Goal: Transaction & Acquisition: Purchase product/service

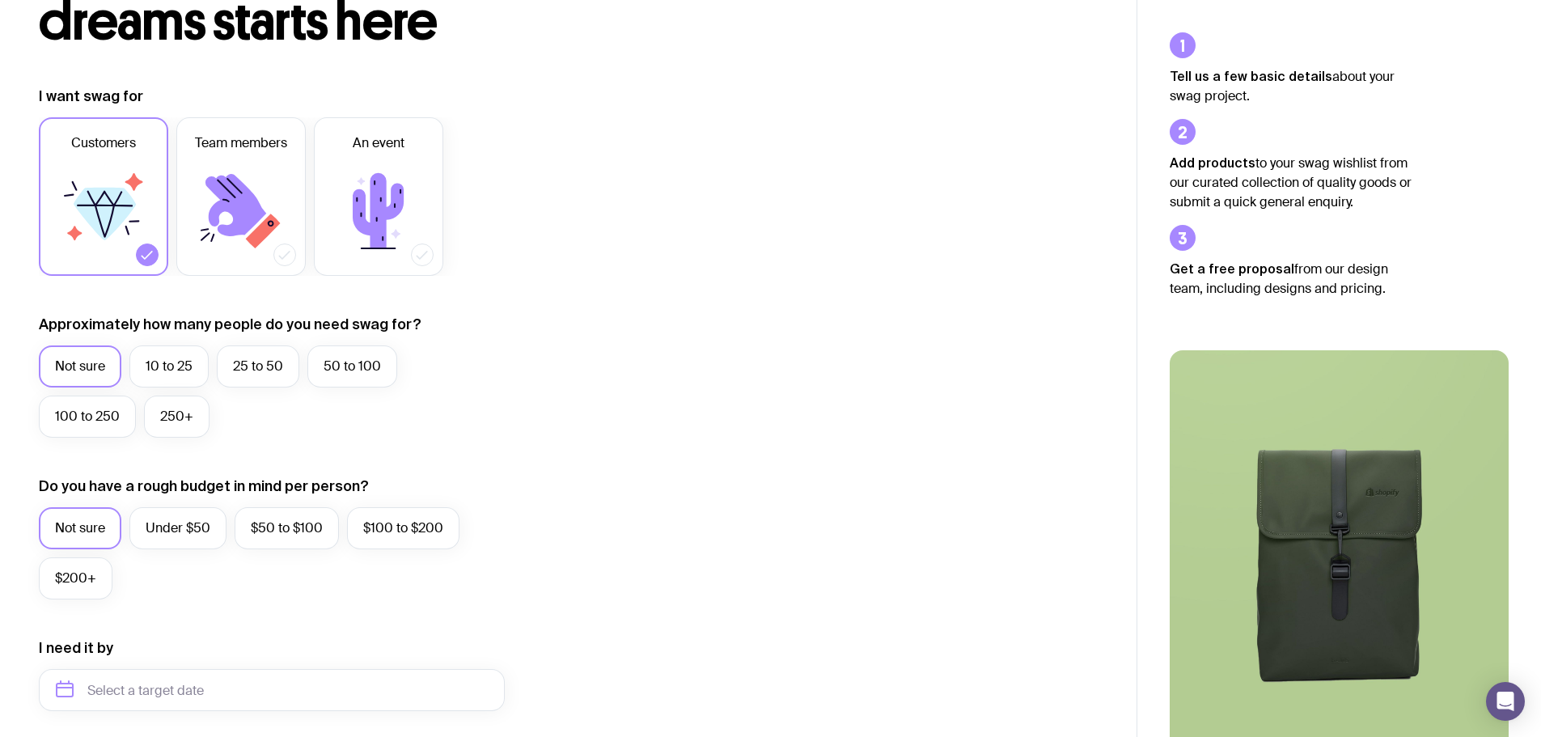
scroll to position [162, 0]
click at [366, 371] on label "50 to 100" at bounding box center [352, 366] width 90 height 42
click at [0, 0] on input "50 to 100" at bounding box center [0, 0] width 0 height 0
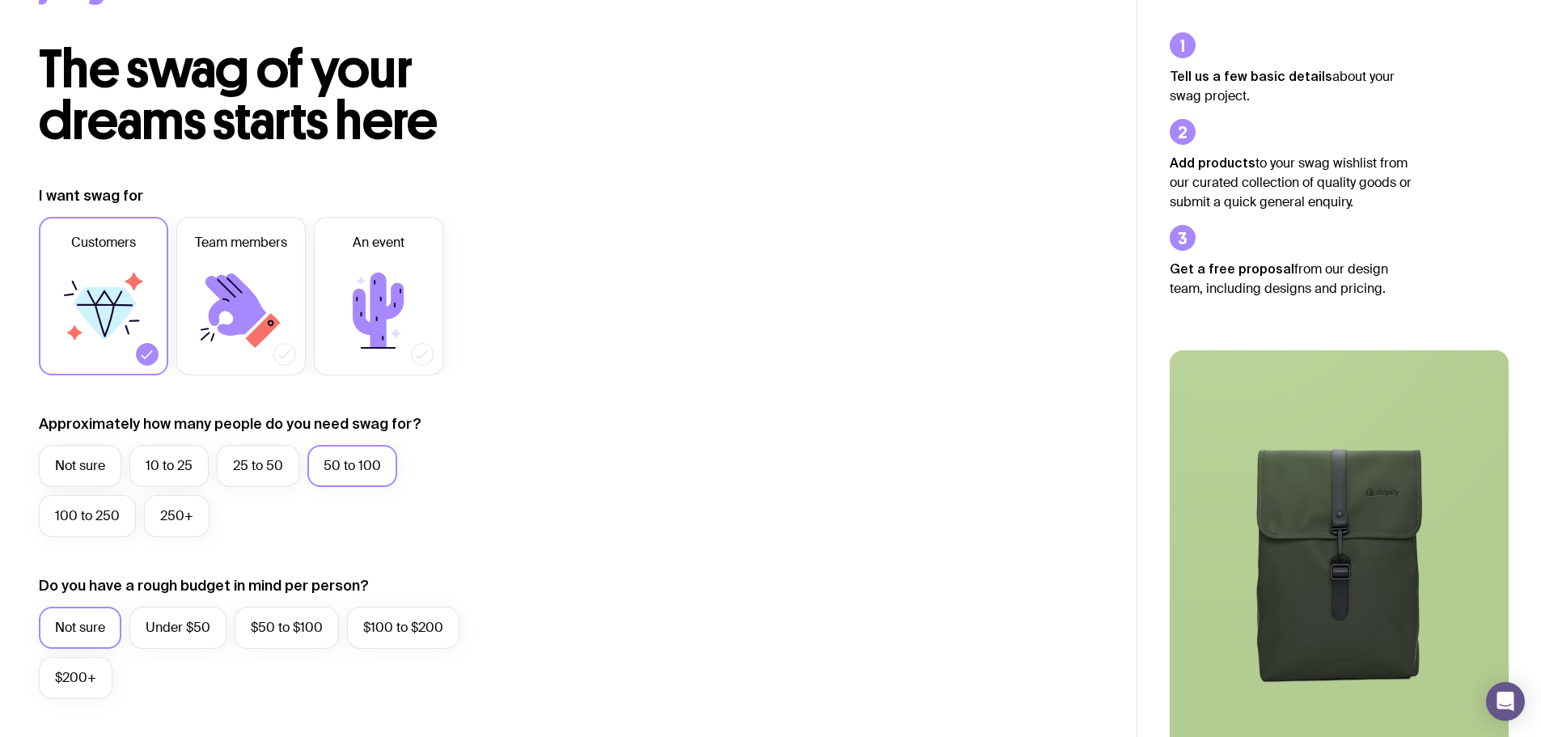
scroll to position [0, 0]
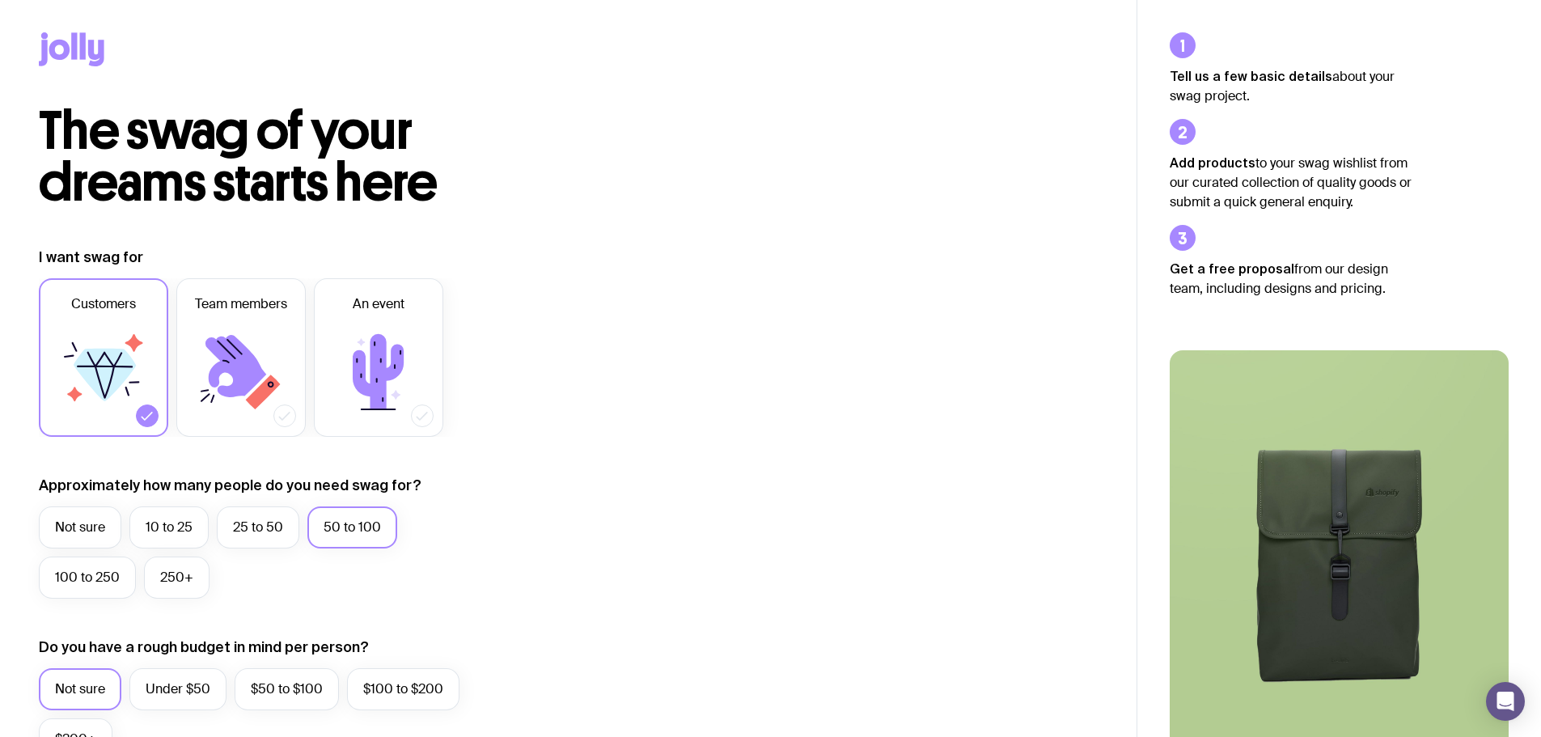
click at [70, 57] on icon at bounding box center [72, 49] width 66 height 34
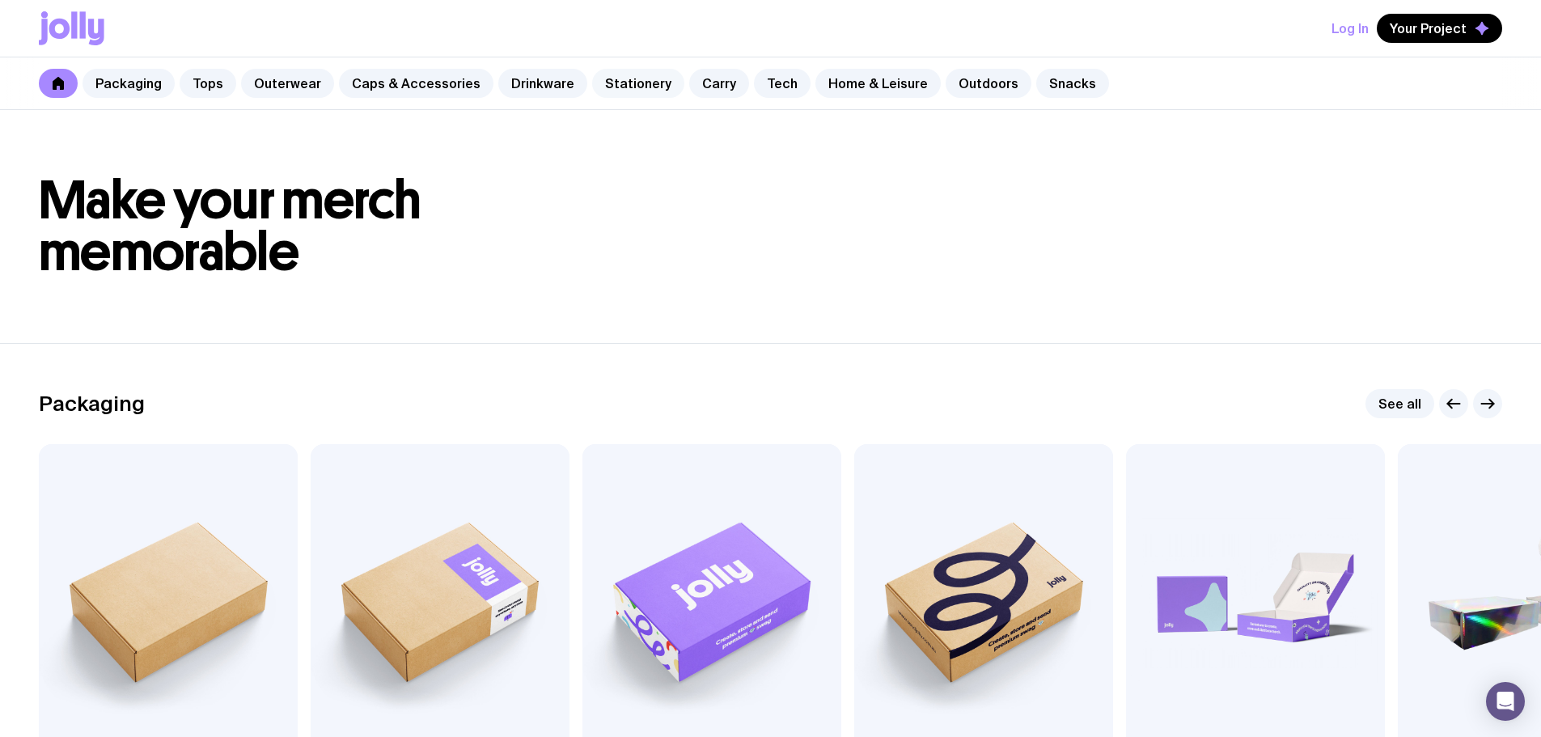
click at [610, 90] on link "Stationery" at bounding box center [638, 83] width 92 height 29
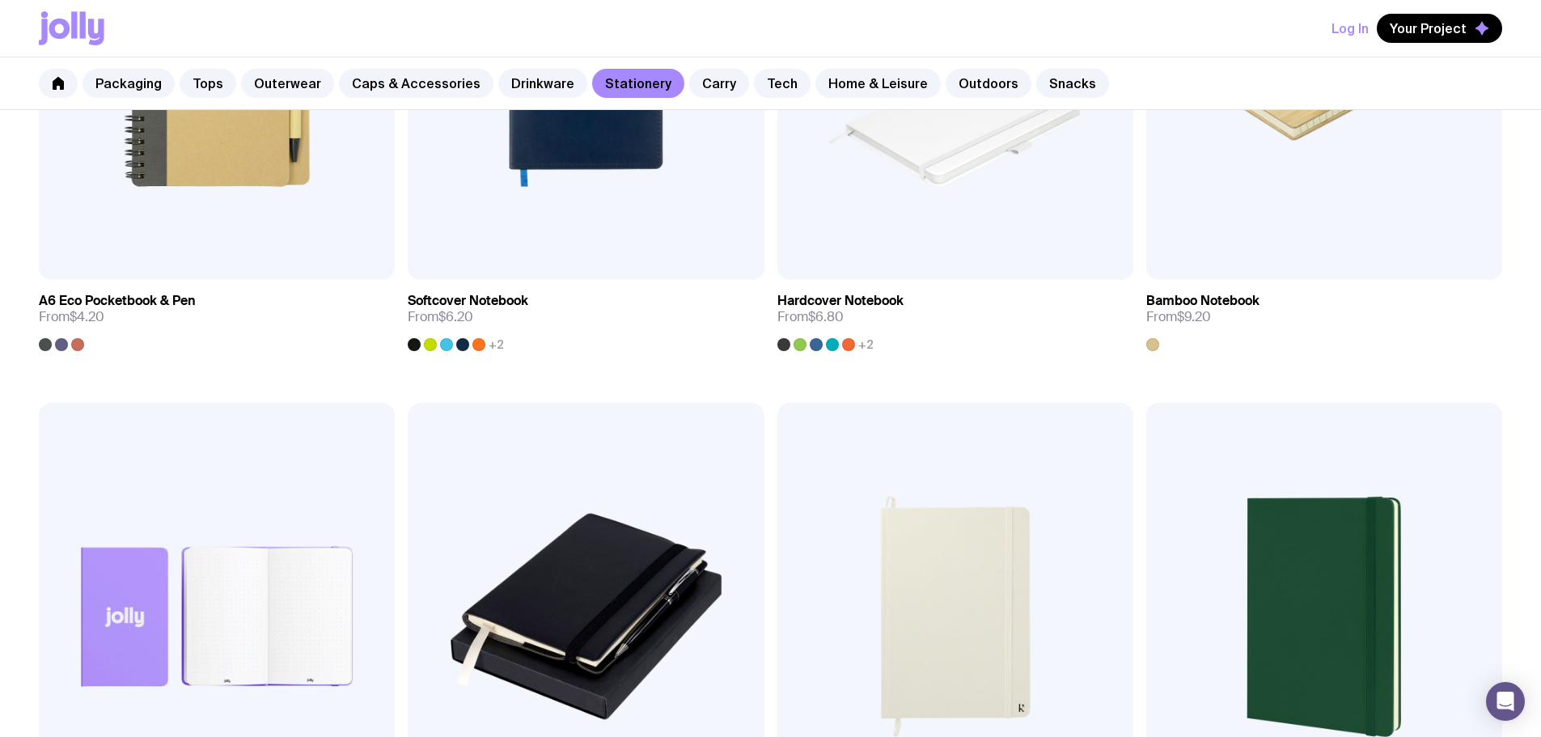
scroll to position [1698, 0]
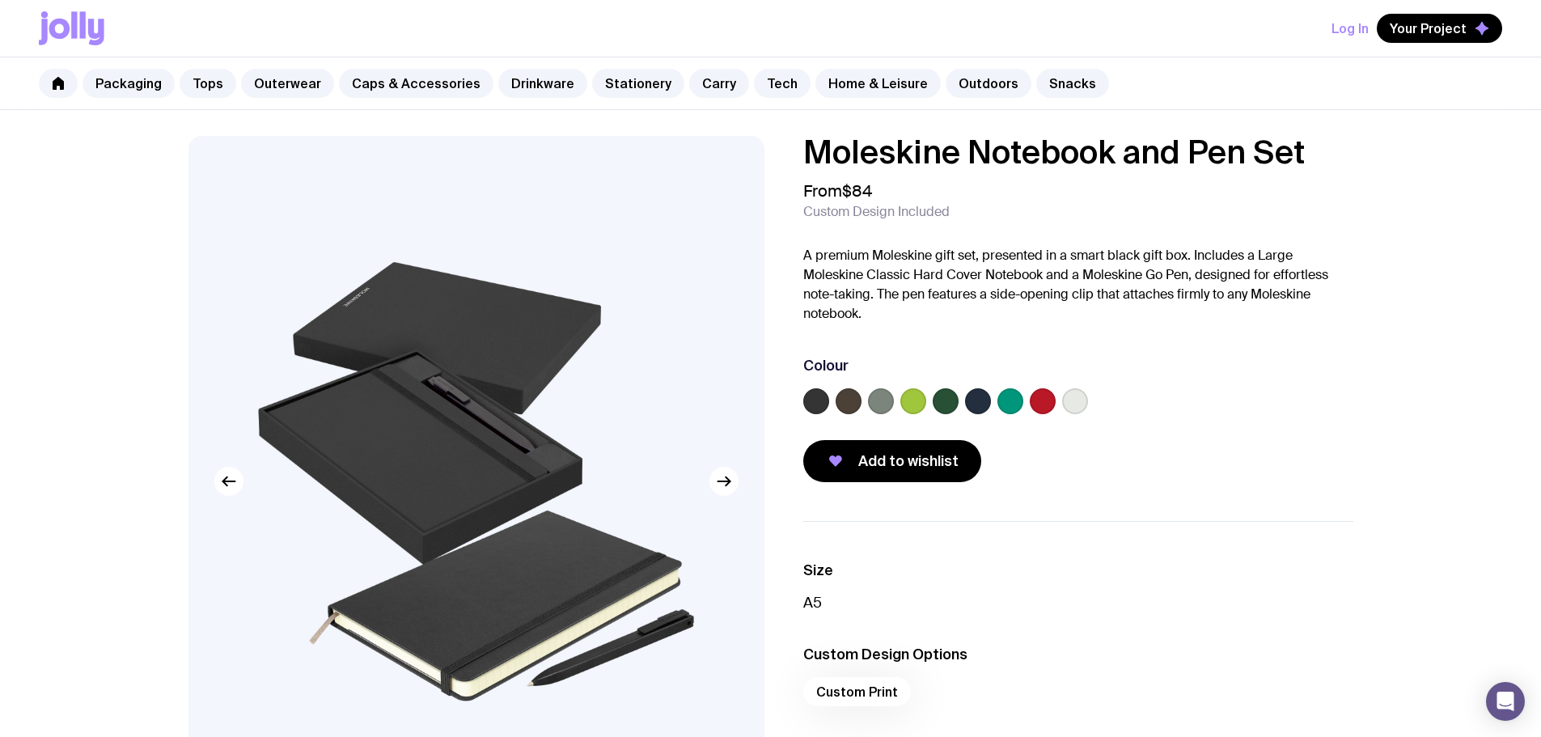
click at [743, 481] on img at bounding box center [476, 481] width 576 height 691
click at [729, 482] on g "button" at bounding box center [723, 481] width 12 height 9
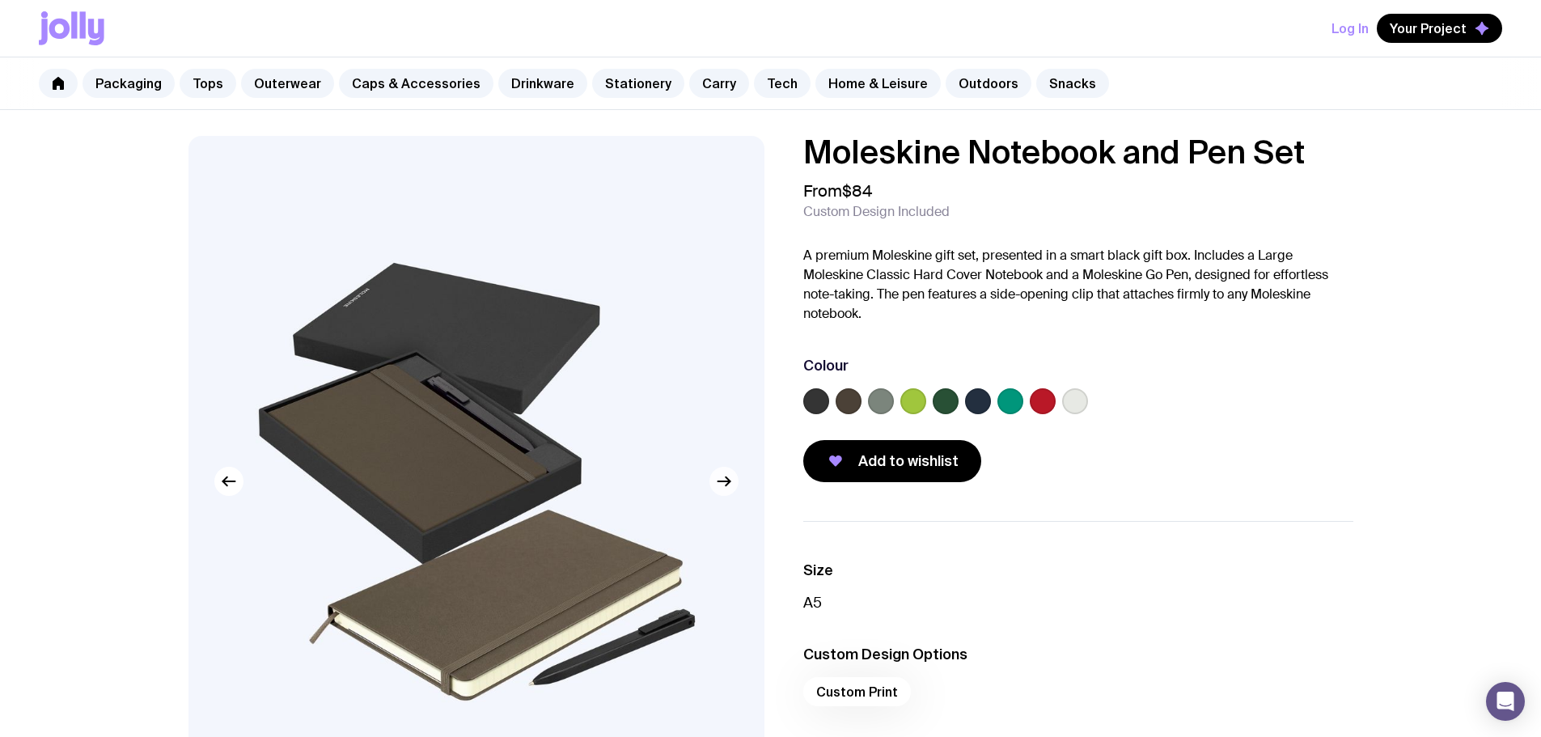
click at [729, 482] on g "button" at bounding box center [723, 481] width 12 height 9
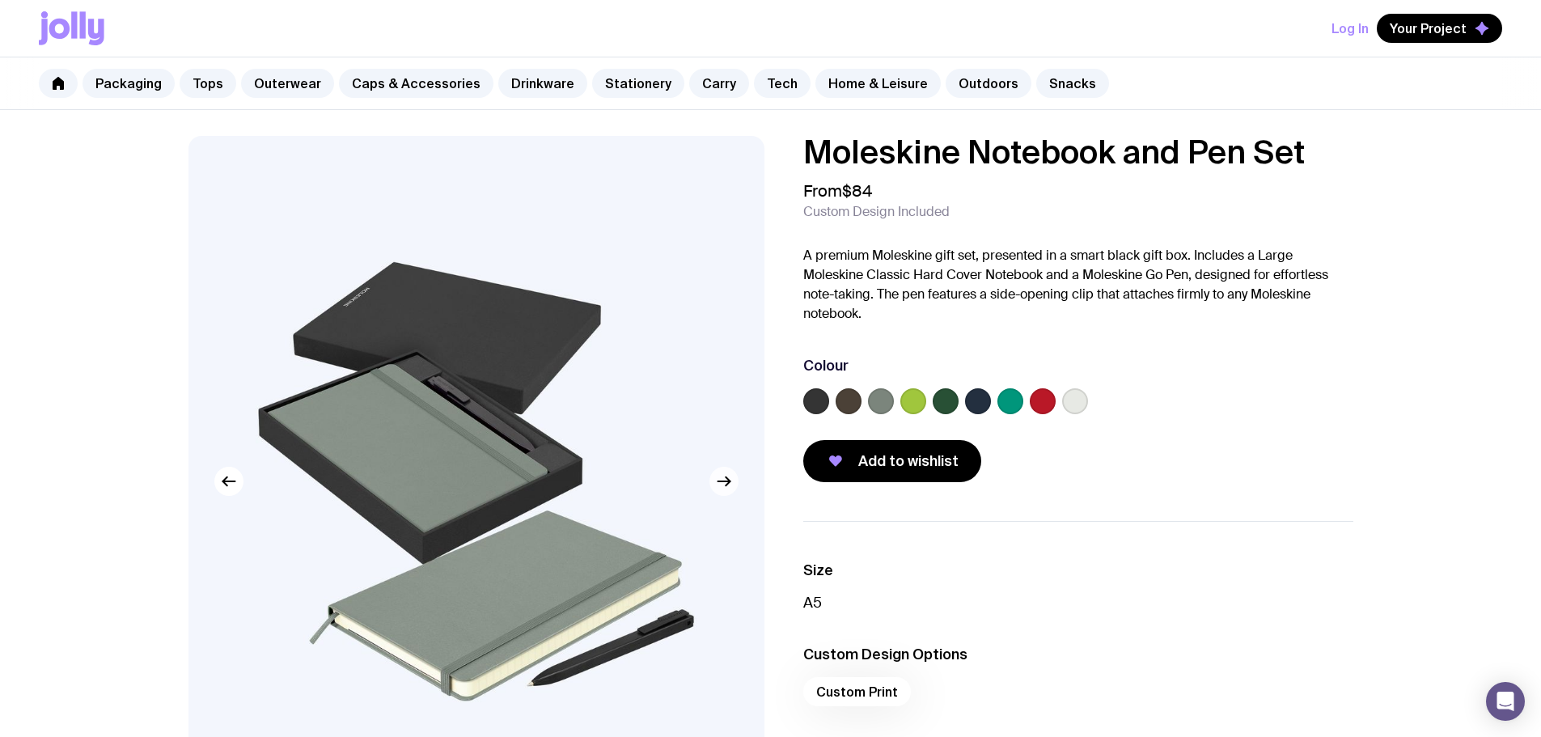
click at [729, 482] on g "button" at bounding box center [723, 481] width 12 height 9
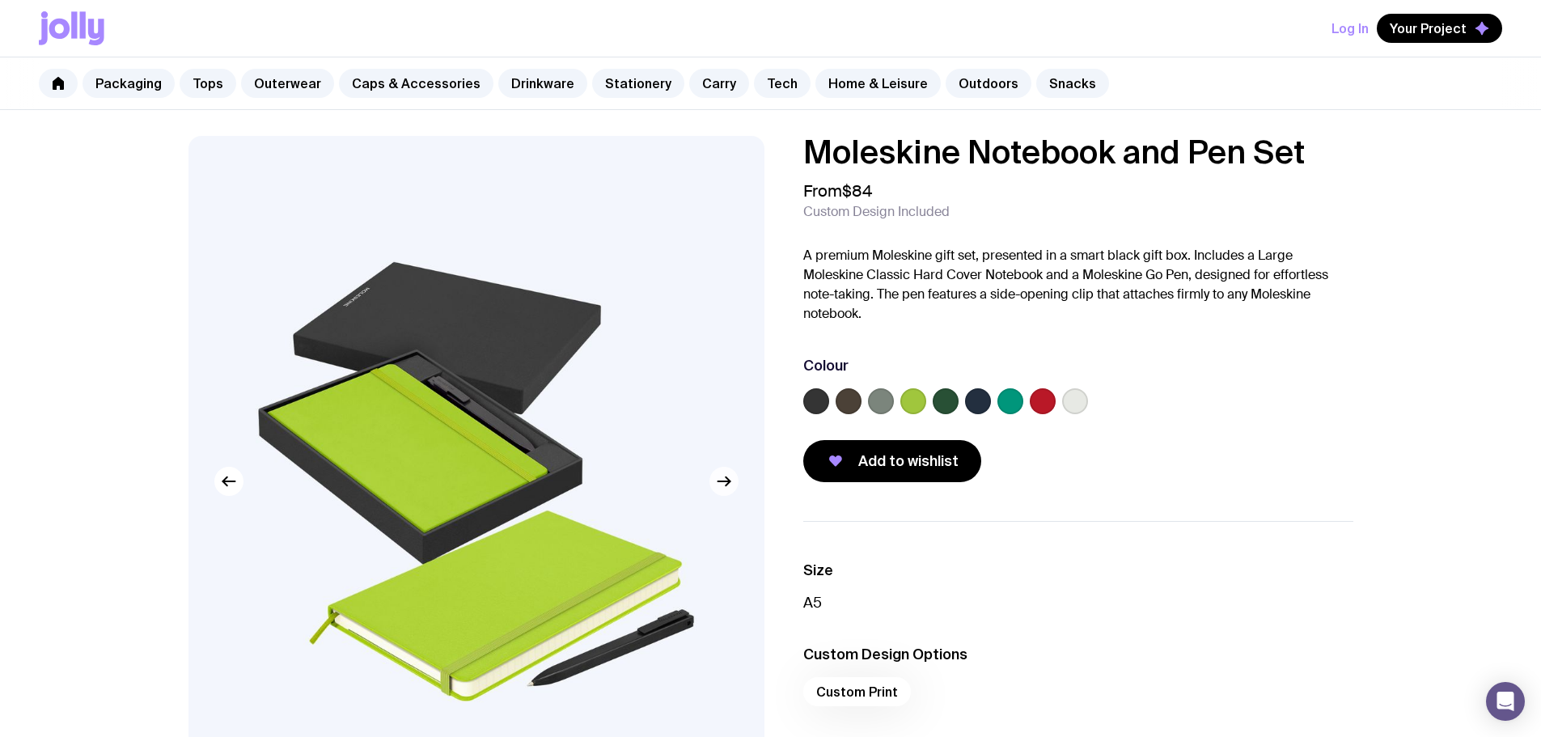
click at [729, 482] on g "button" at bounding box center [723, 481] width 12 height 9
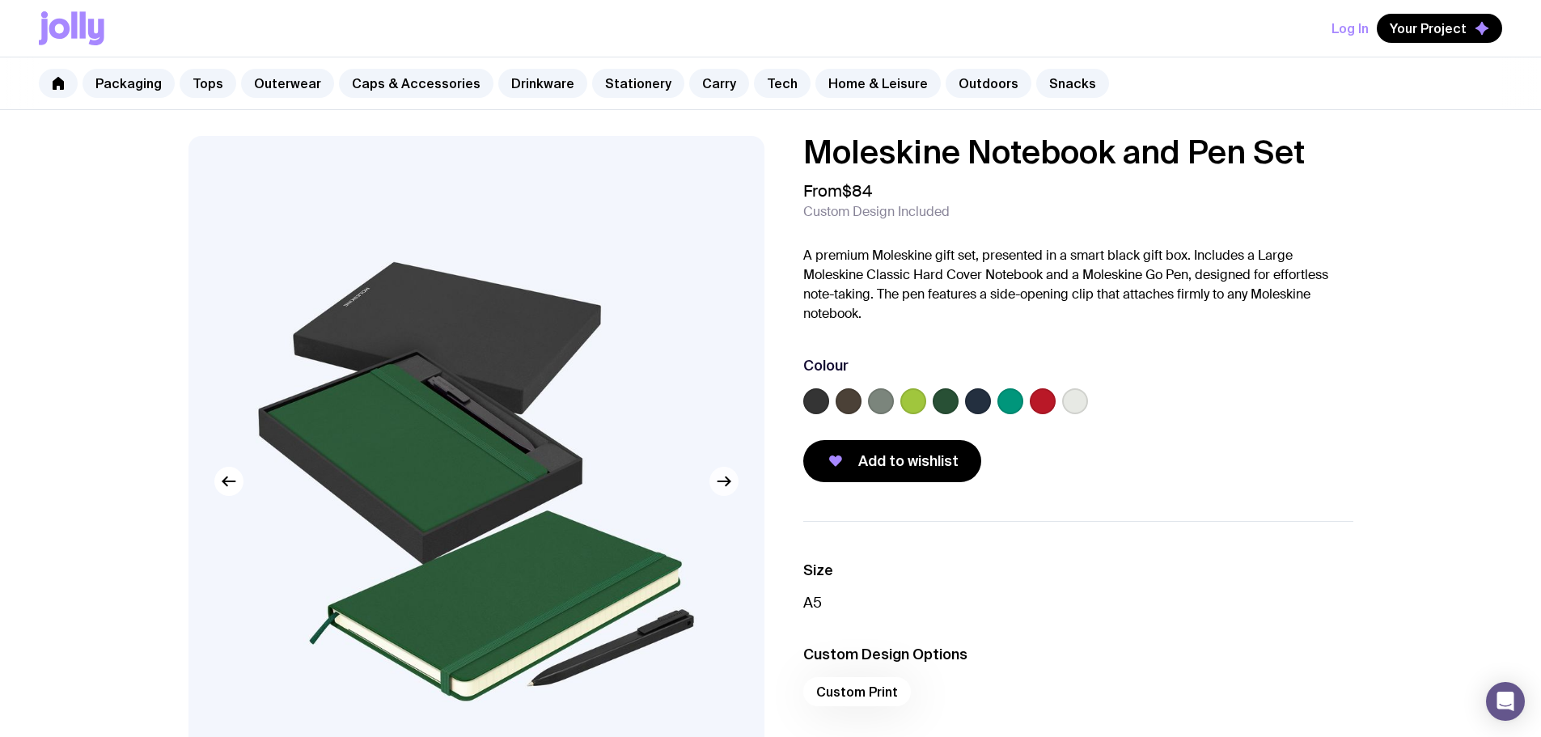
click at [729, 482] on g "button" at bounding box center [723, 481] width 12 height 9
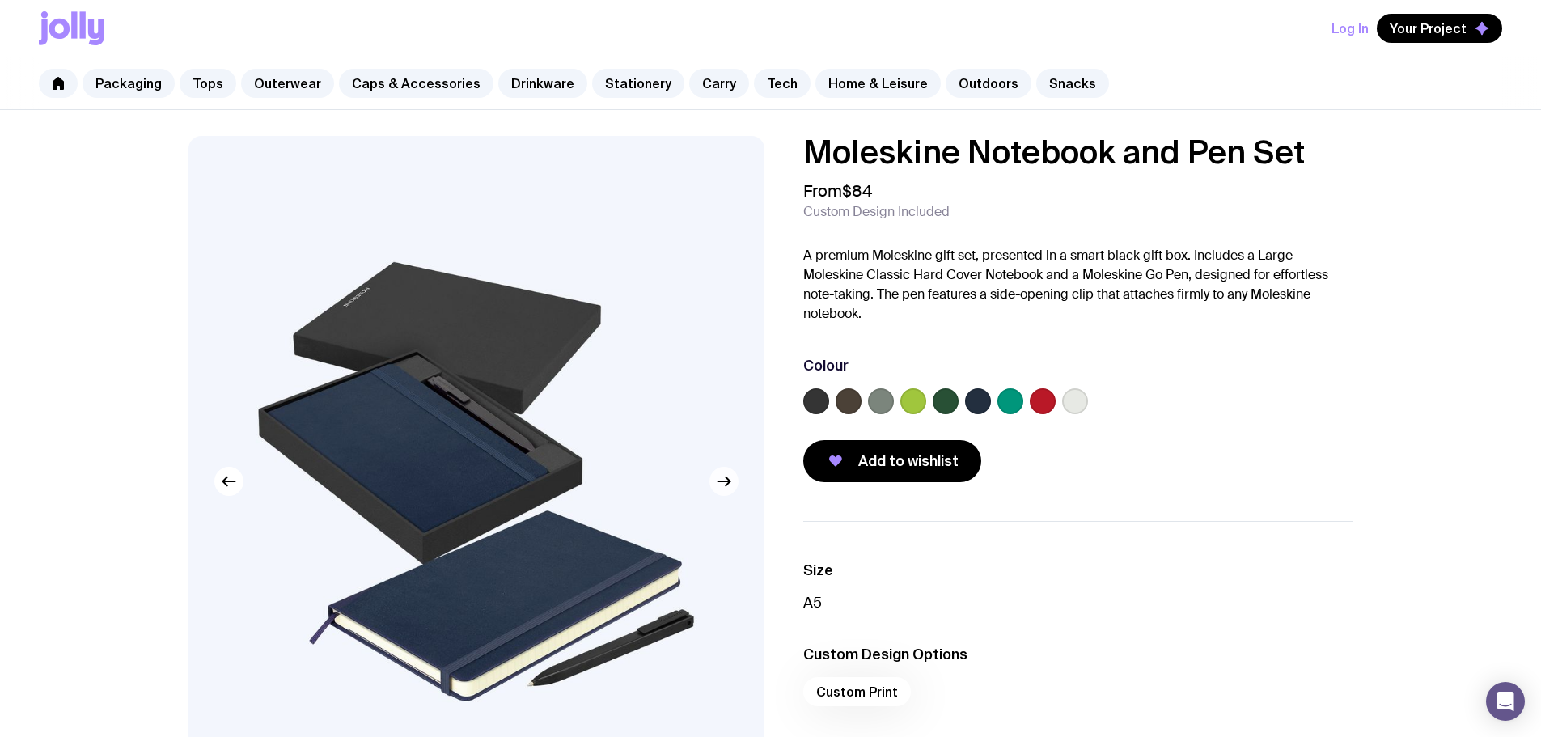
click at [729, 482] on g "button" at bounding box center [723, 481] width 12 height 9
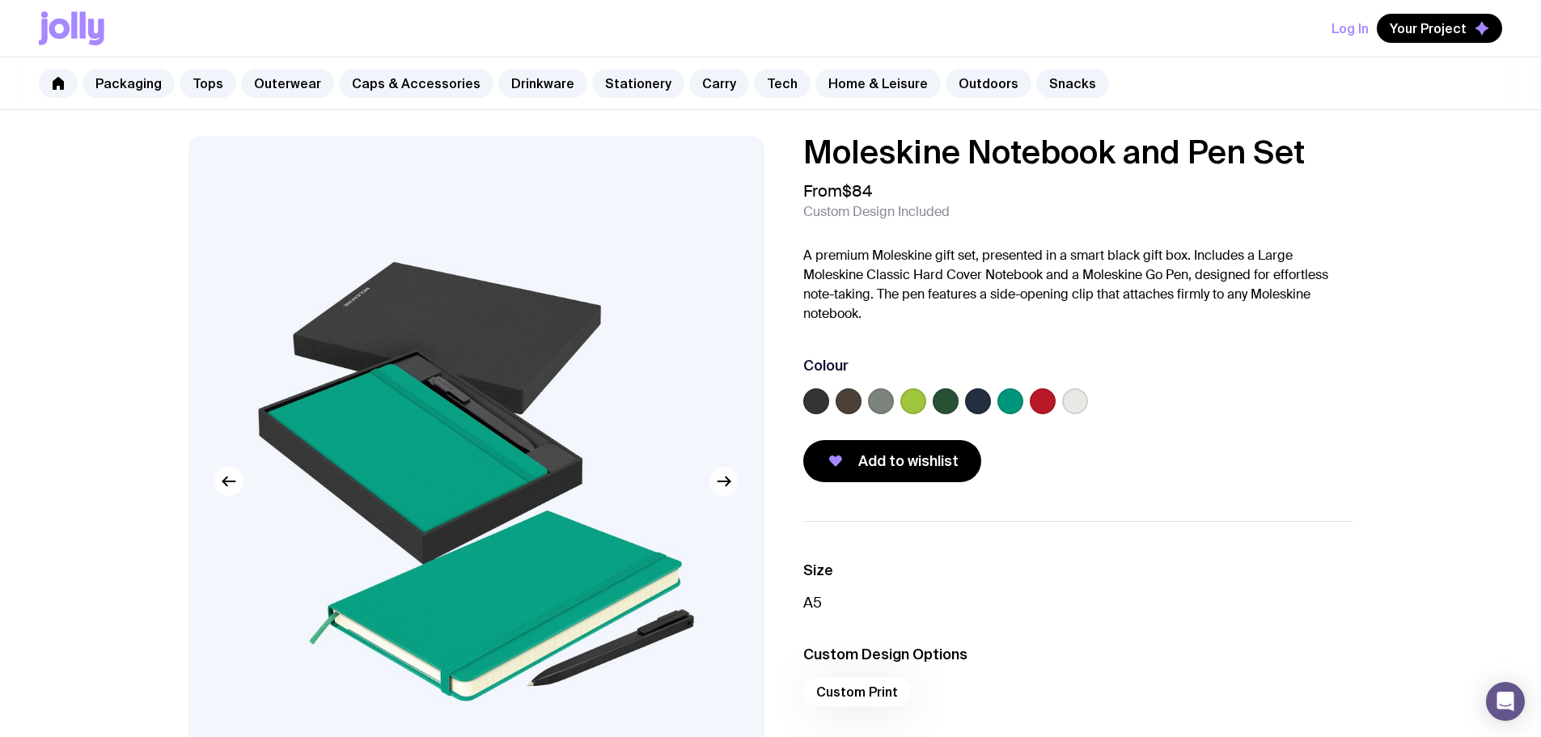
click at [729, 482] on g "button" at bounding box center [723, 481] width 12 height 9
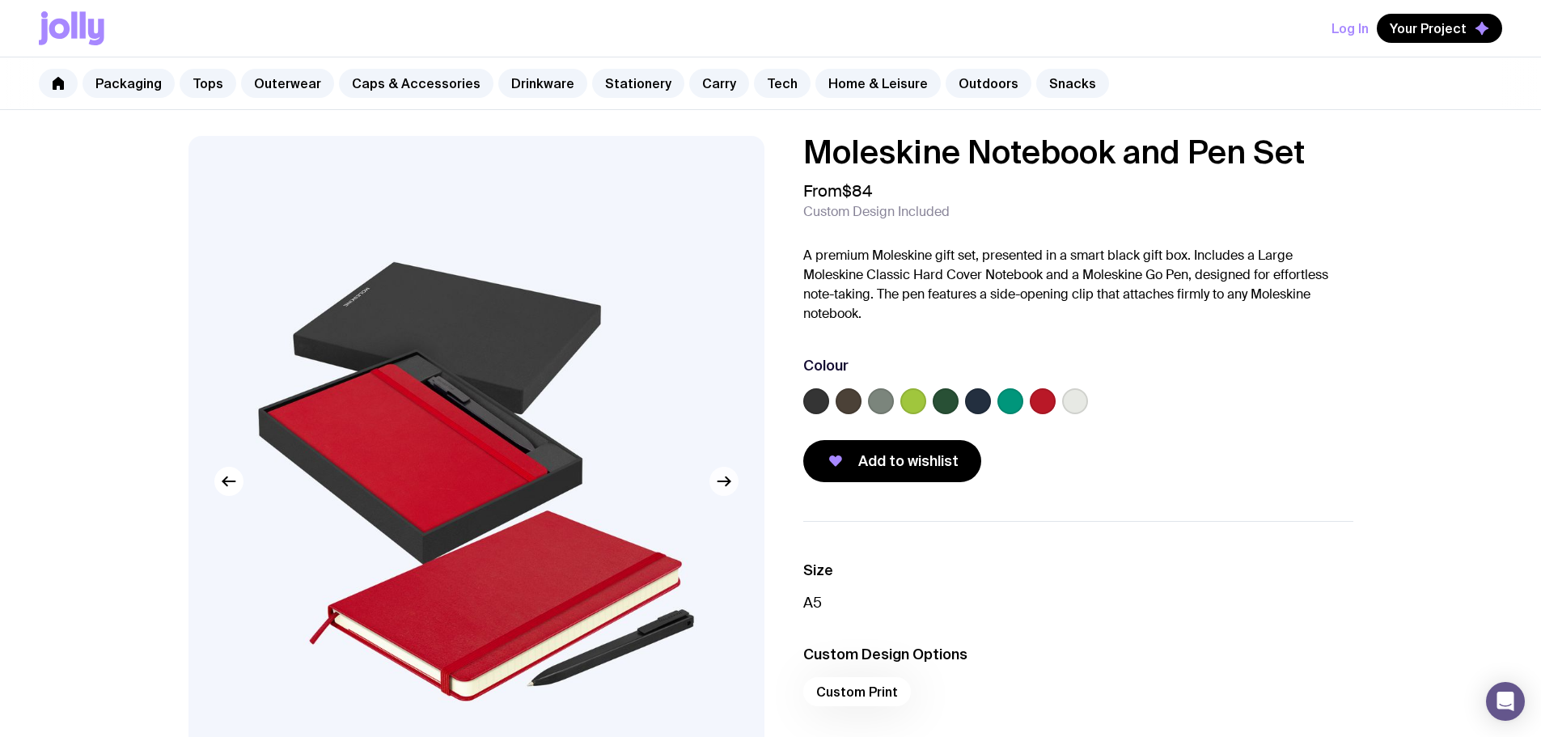
click at [729, 482] on g "button" at bounding box center [723, 481] width 12 height 9
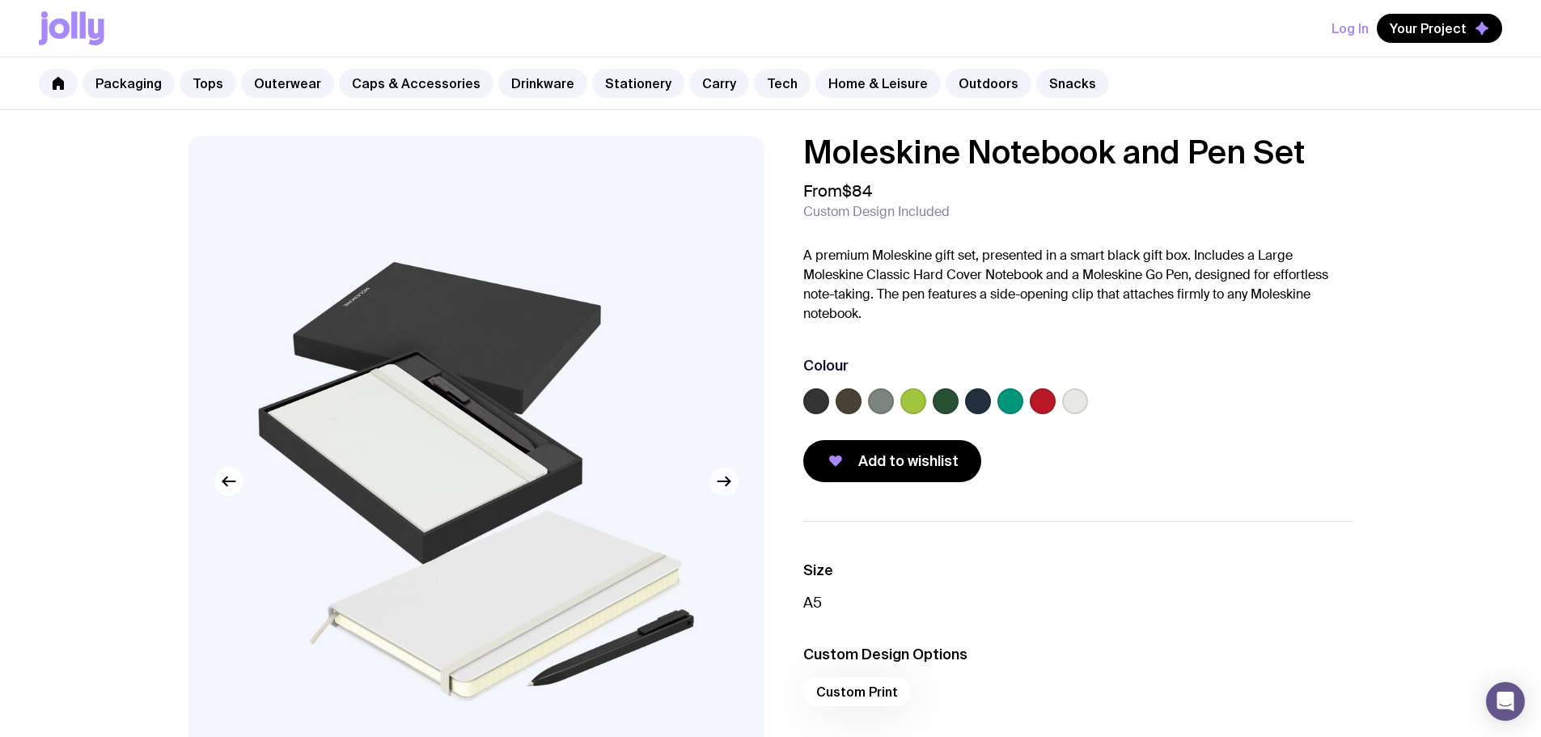
click at [729, 482] on g "button" at bounding box center [723, 481] width 12 height 9
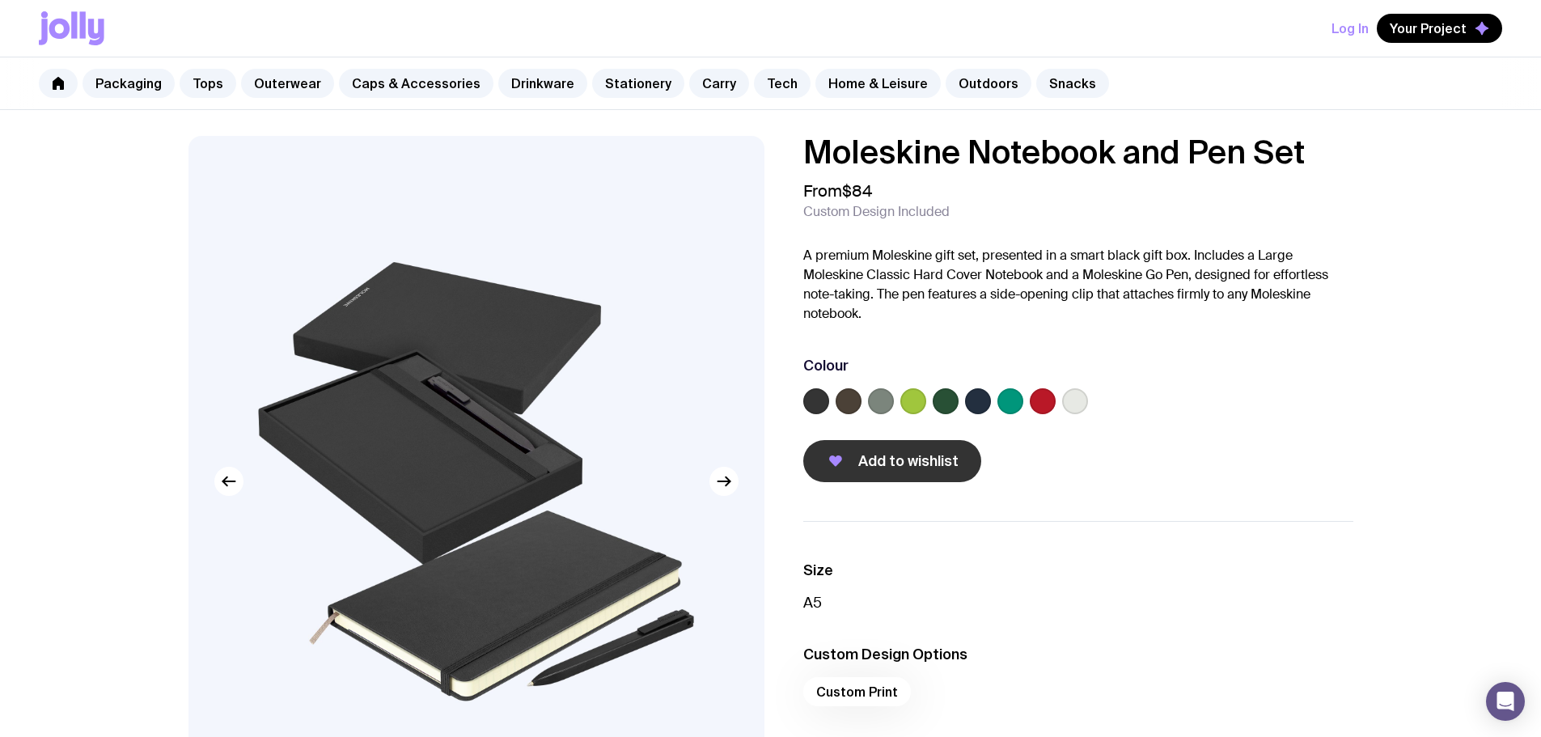
click at [912, 455] on span "Add to wishlist" at bounding box center [908, 460] width 100 height 19
click at [366, 315] on img at bounding box center [476, 481] width 576 height 691
drag, startPoint x: 385, startPoint y: 334, endPoint x: 392, endPoint y: 269, distance: 65.9
click at [392, 269] on img at bounding box center [476, 481] width 576 height 691
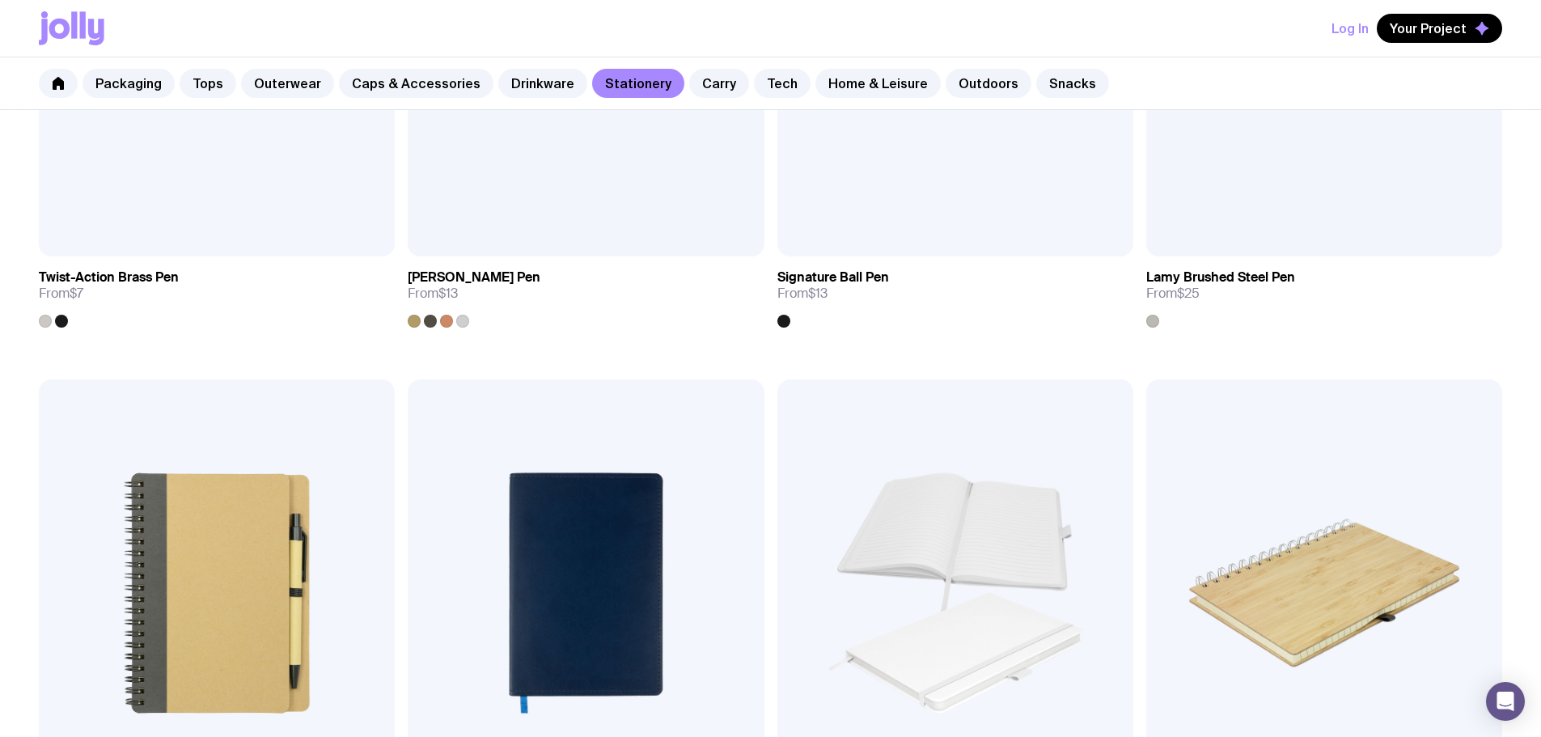
scroll to position [1089, 0]
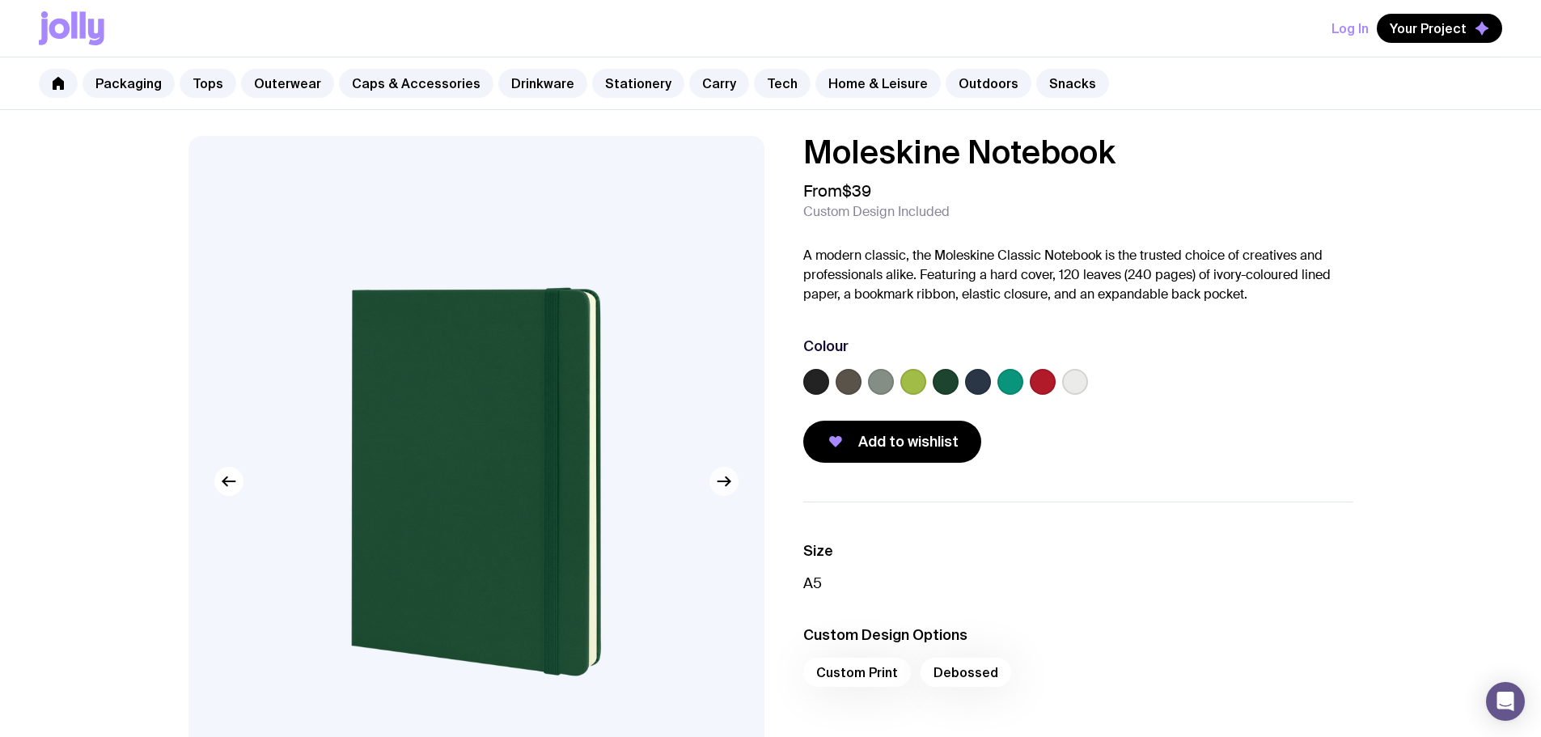
click at [725, 481] on icon "button" at bounding box center [723, 481] width 12 height 0
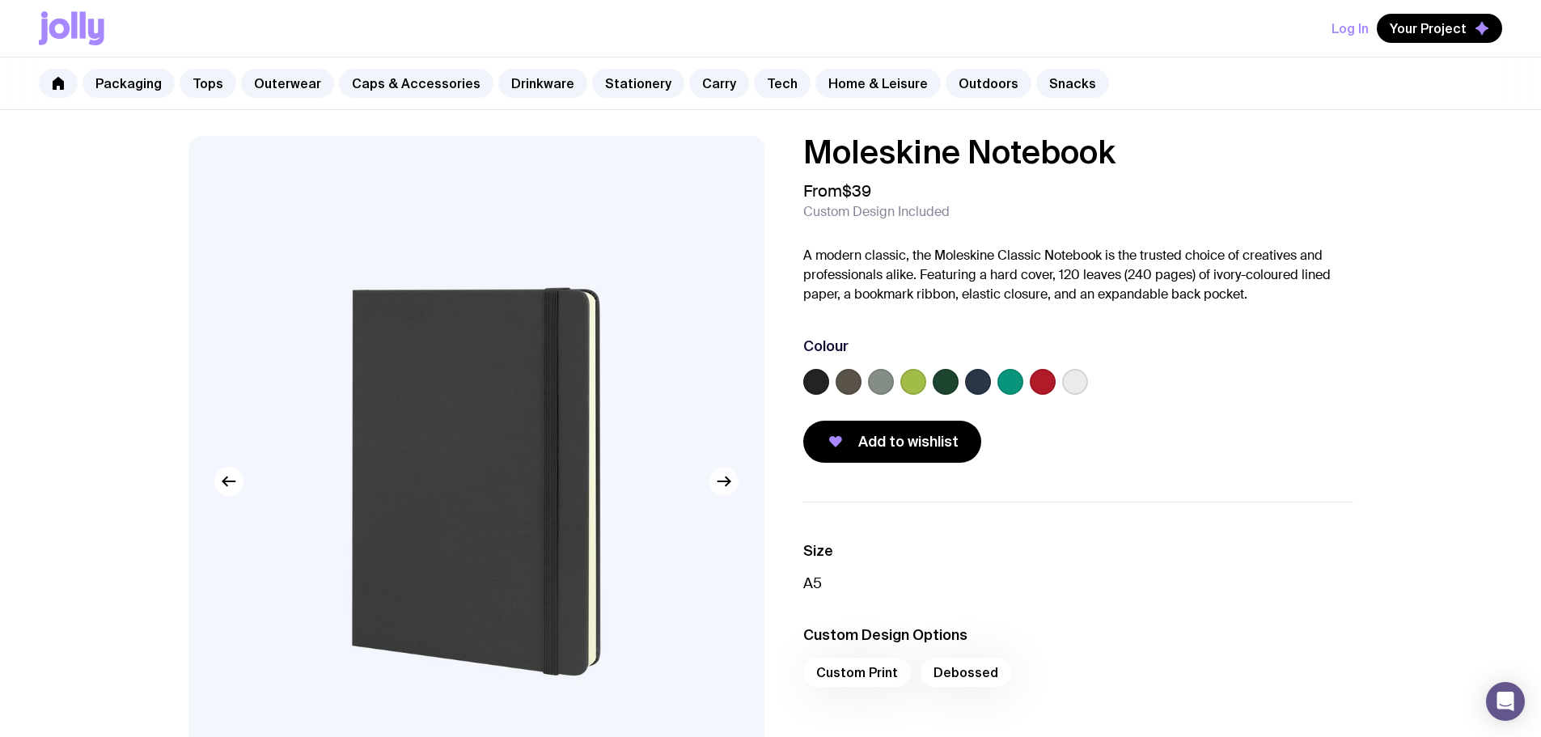
click at [725, 481] on icon "button" at bounding box center [723, 481] width 12 height 0
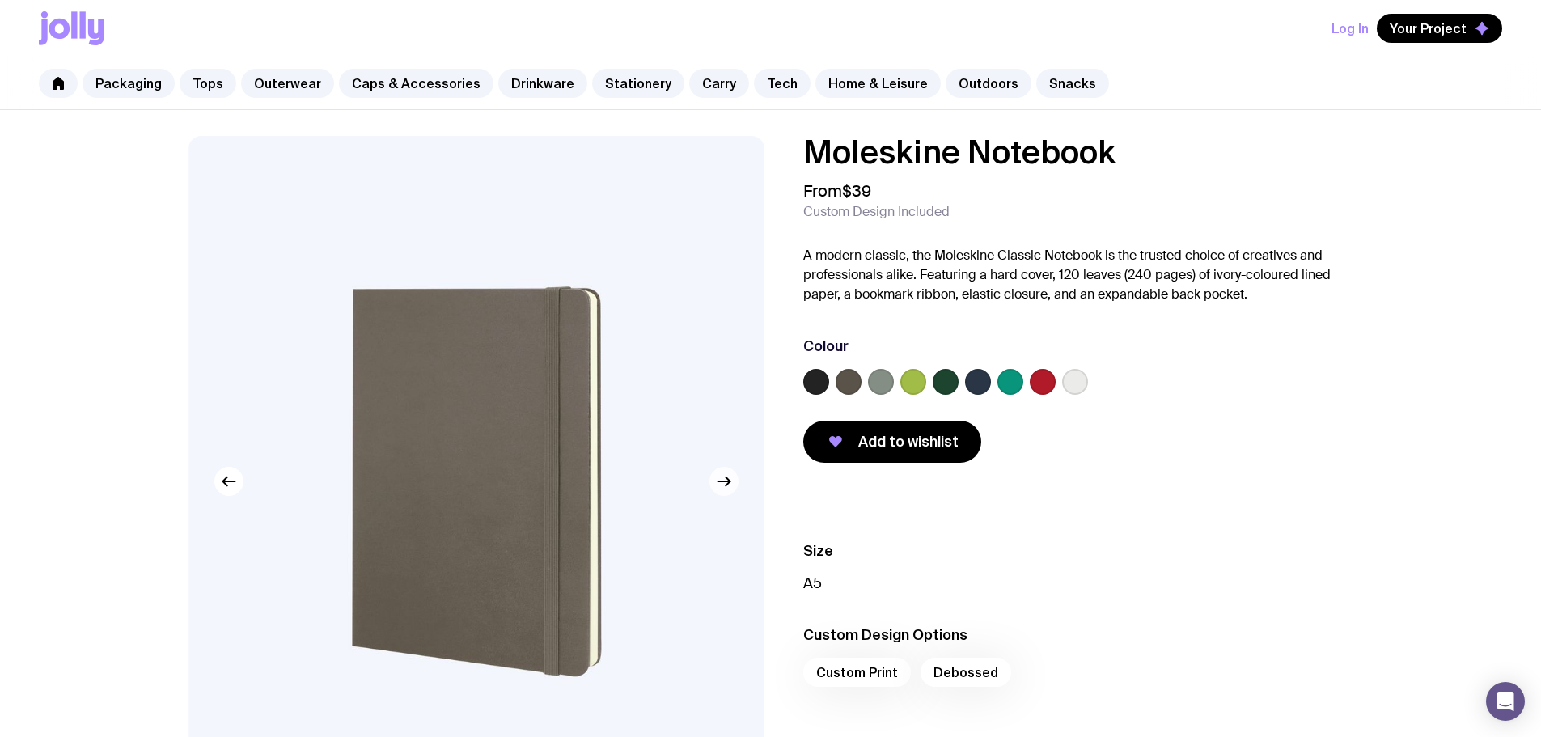
click at [725, 481] on icon "button" at bounding box center [723, 481] width 12 height 0
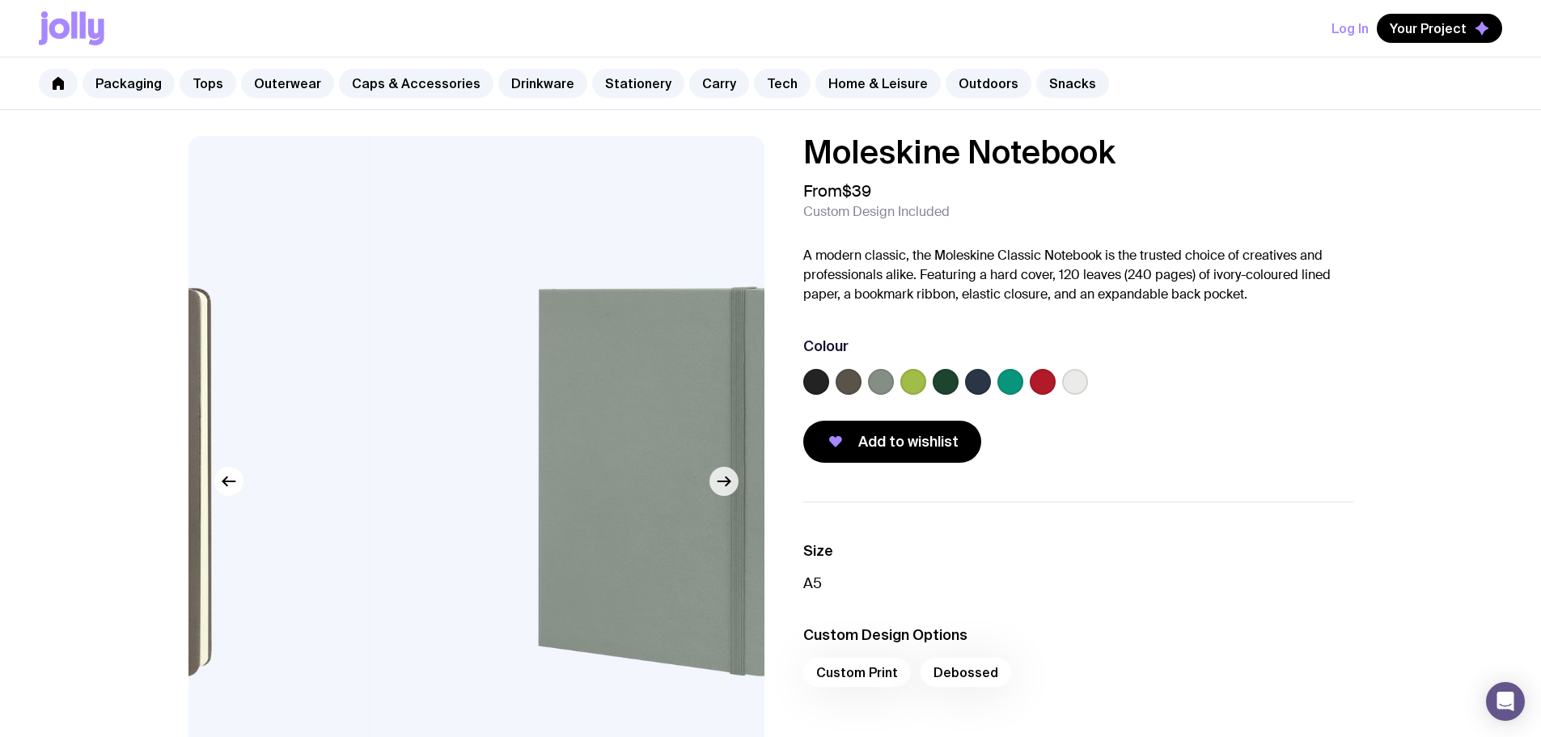
click at [725, 481] on icon "button" at bounding box center [723, 481] width 12 height 0
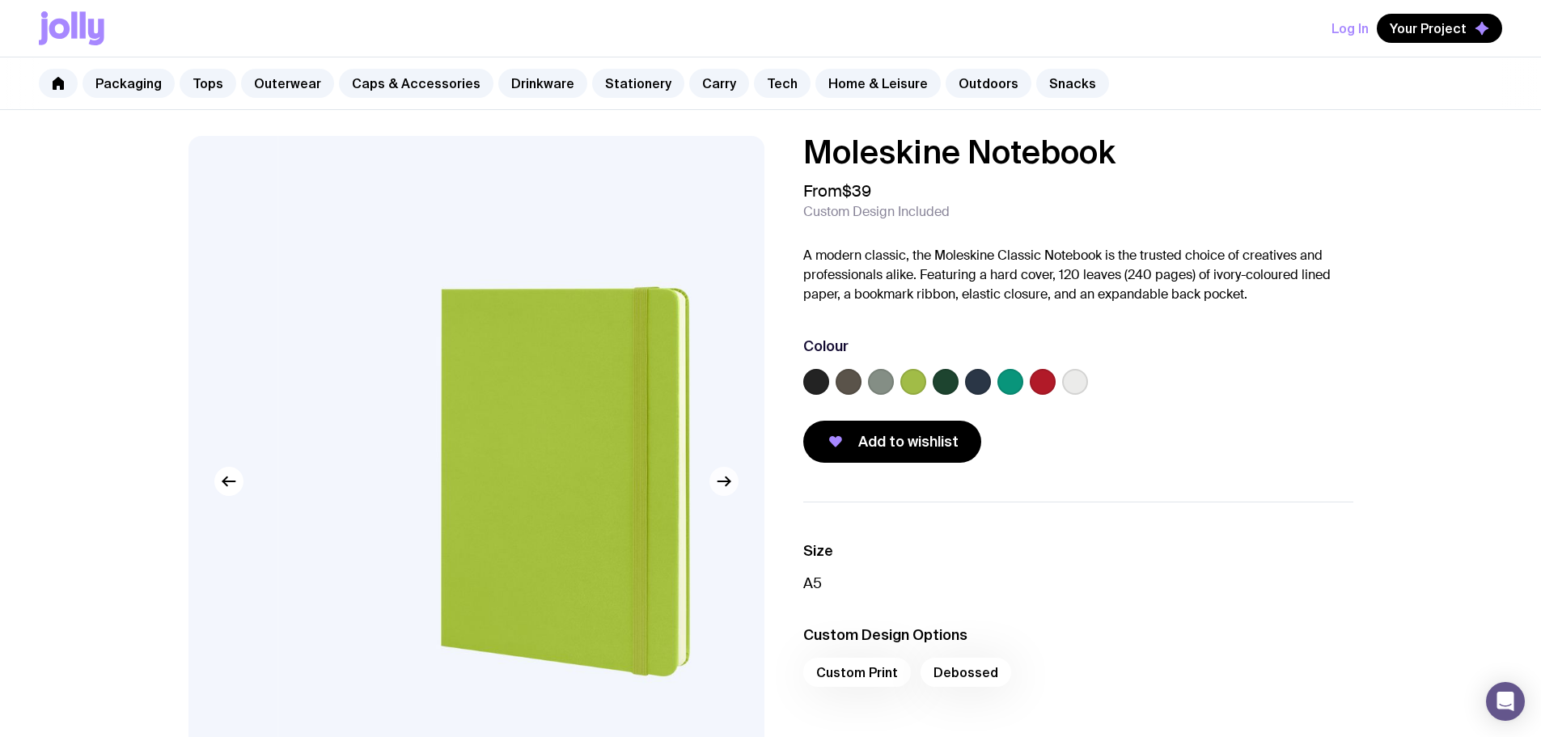
click at [725, 481] on icon "button" at bounding box center [723, 481] width 12 height 0
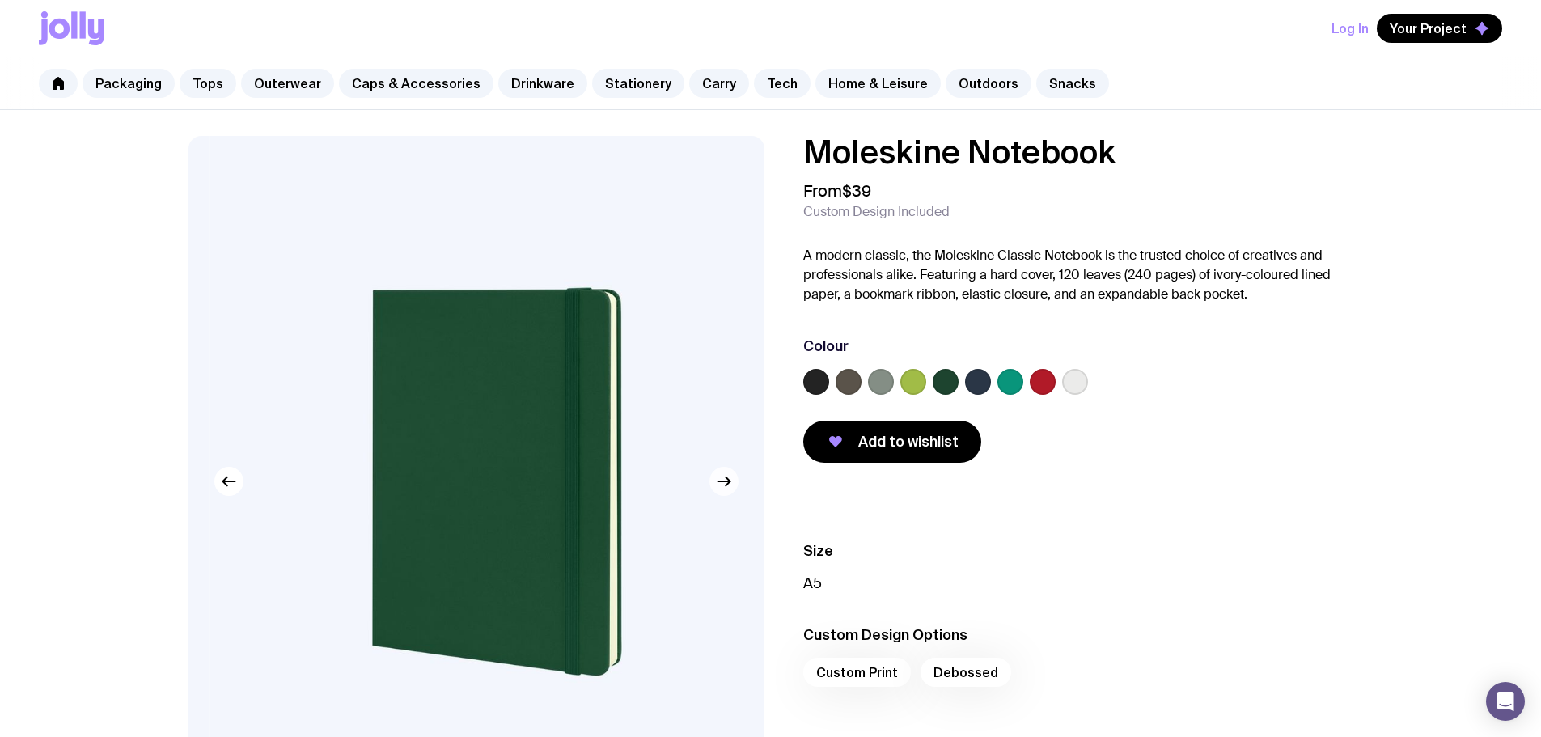
click at [725, 481] on icon "button" at bounding box center [723, 481] width 12 height 0
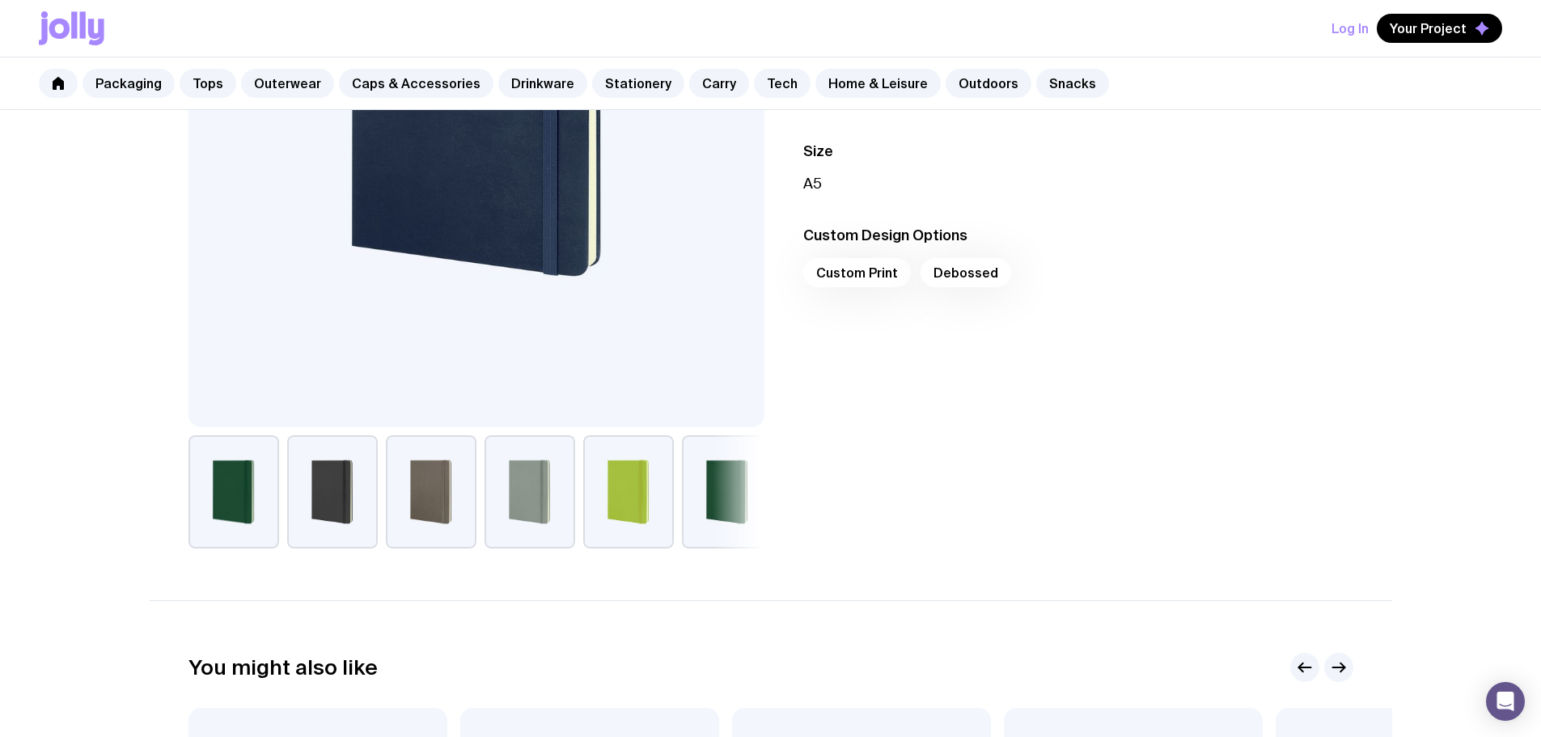
scroll to position [404, 0]
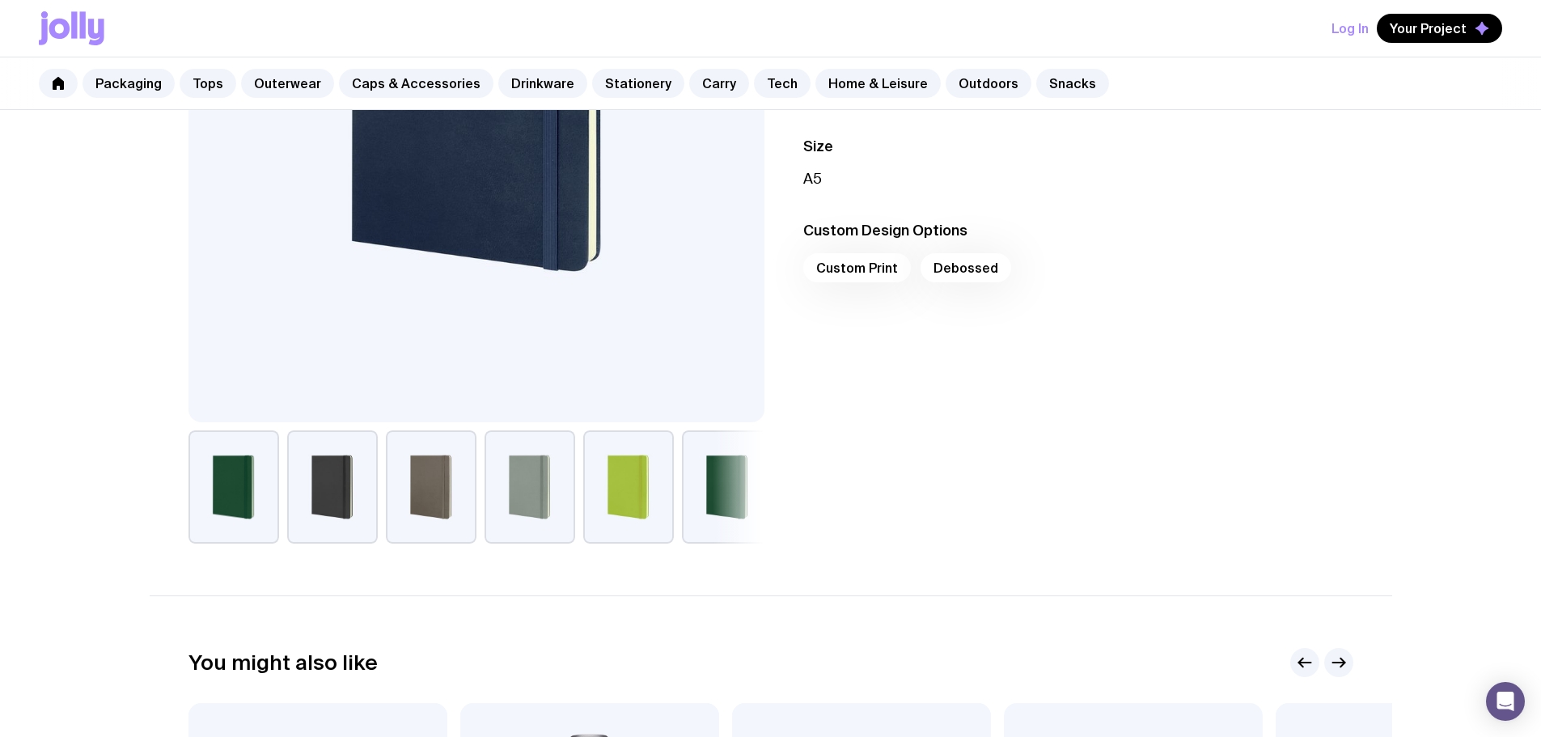
click at [854, 267] on div "Custom Print Debossed" at bounding box center [1078, 272] width 550 height 39
click at [964, 272] on div "Custom Print Debossed" at bounding box center [1078, 272] width 550 height 39
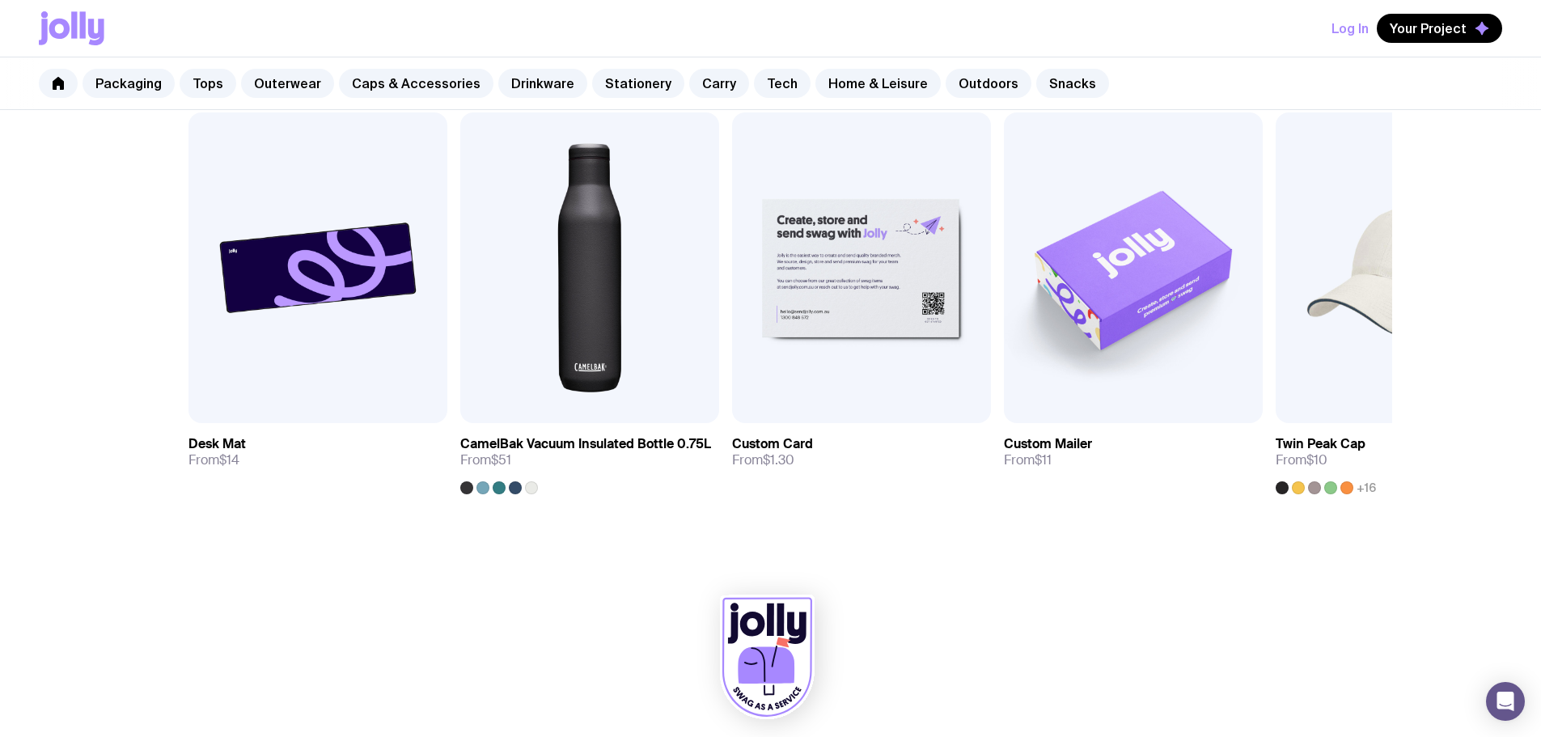
scroll to position [1008, 0]
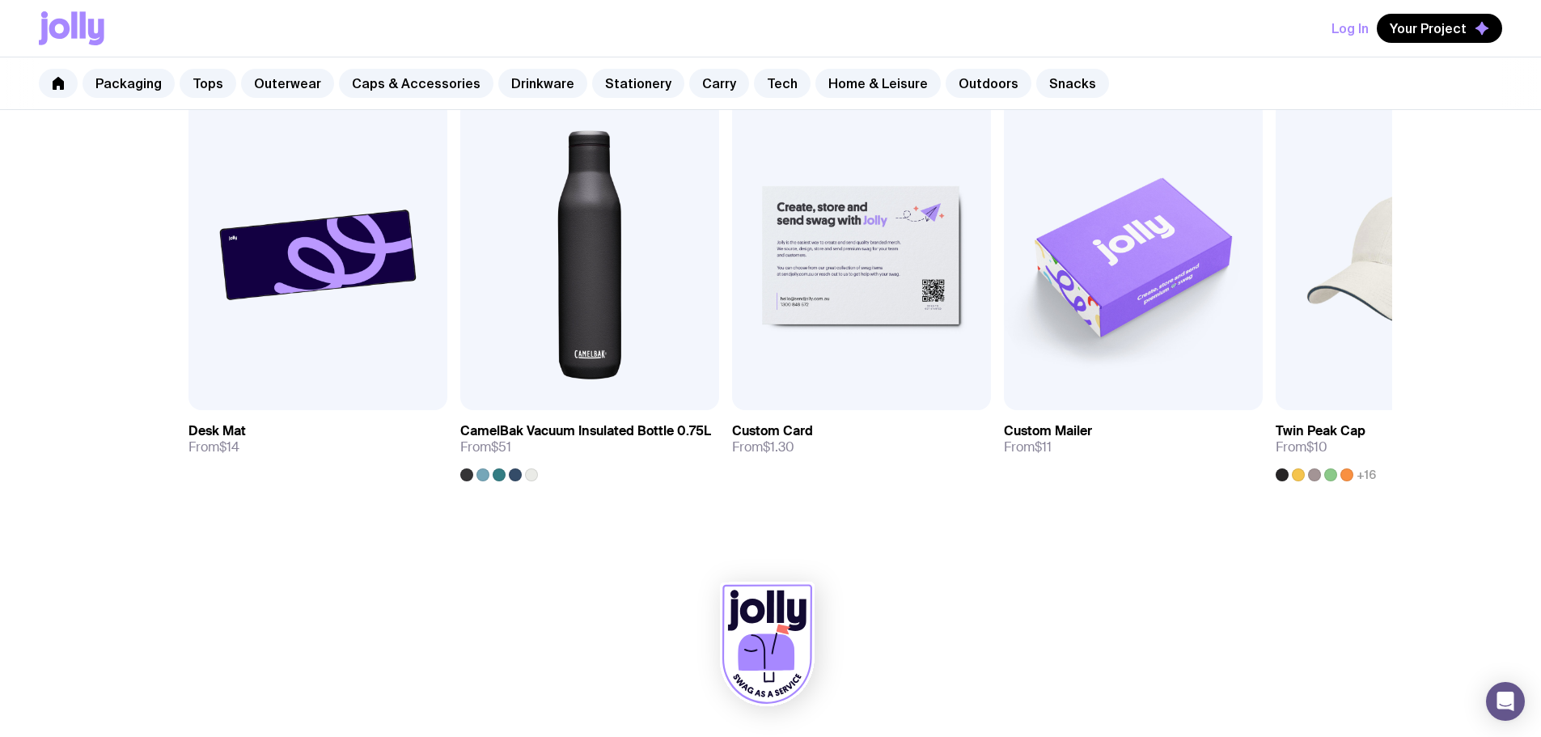
drag, startPoint x: 785, startPoint y: 658, endPoint x: 892, endPoint y: 648, distance: 107.3
click at [892, 648] on div at bounding box center [770, 648] width 1463 height 178
click at [920, 640] on div at bounding box center [770, 648] width 1463 height 178
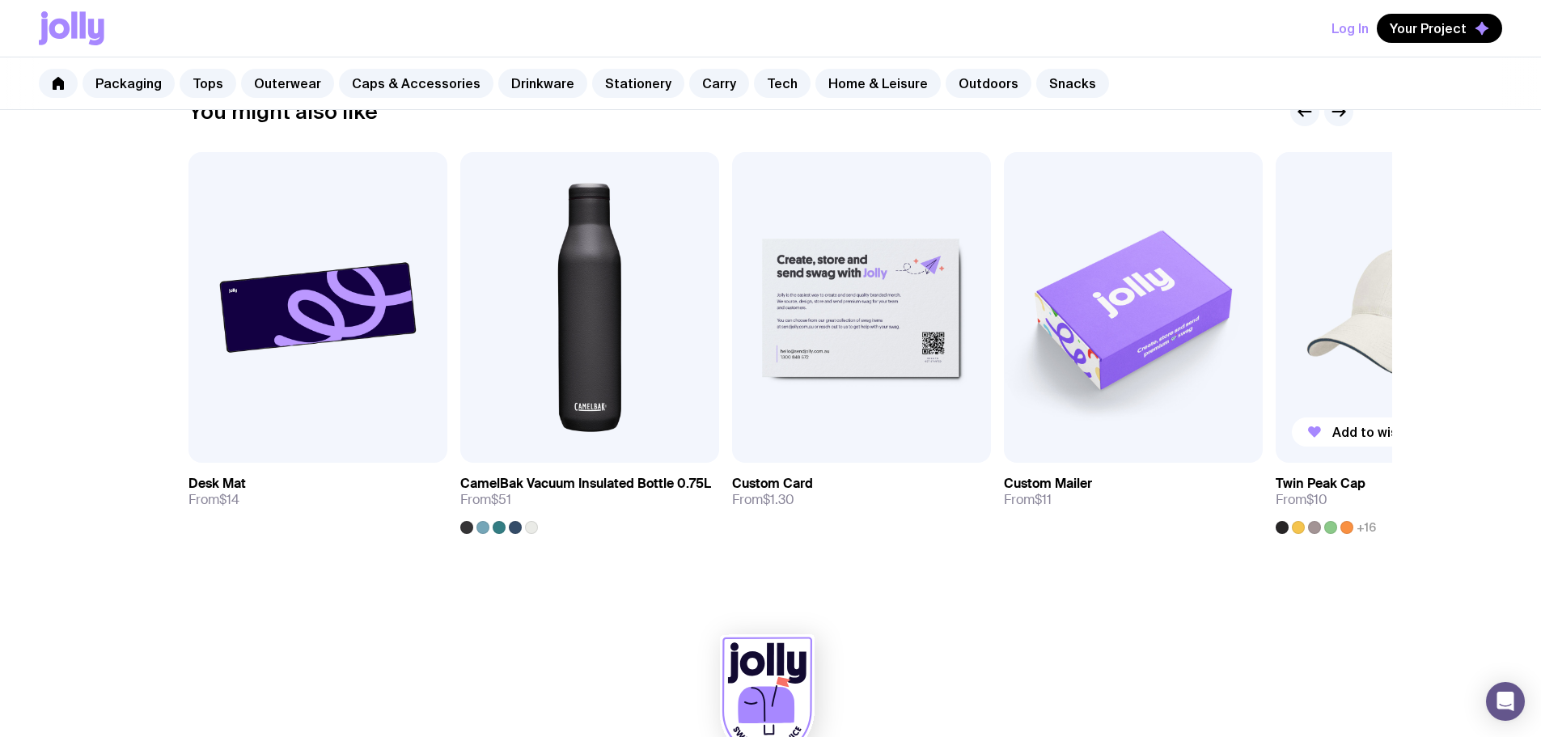
scroll to position [927, 0]
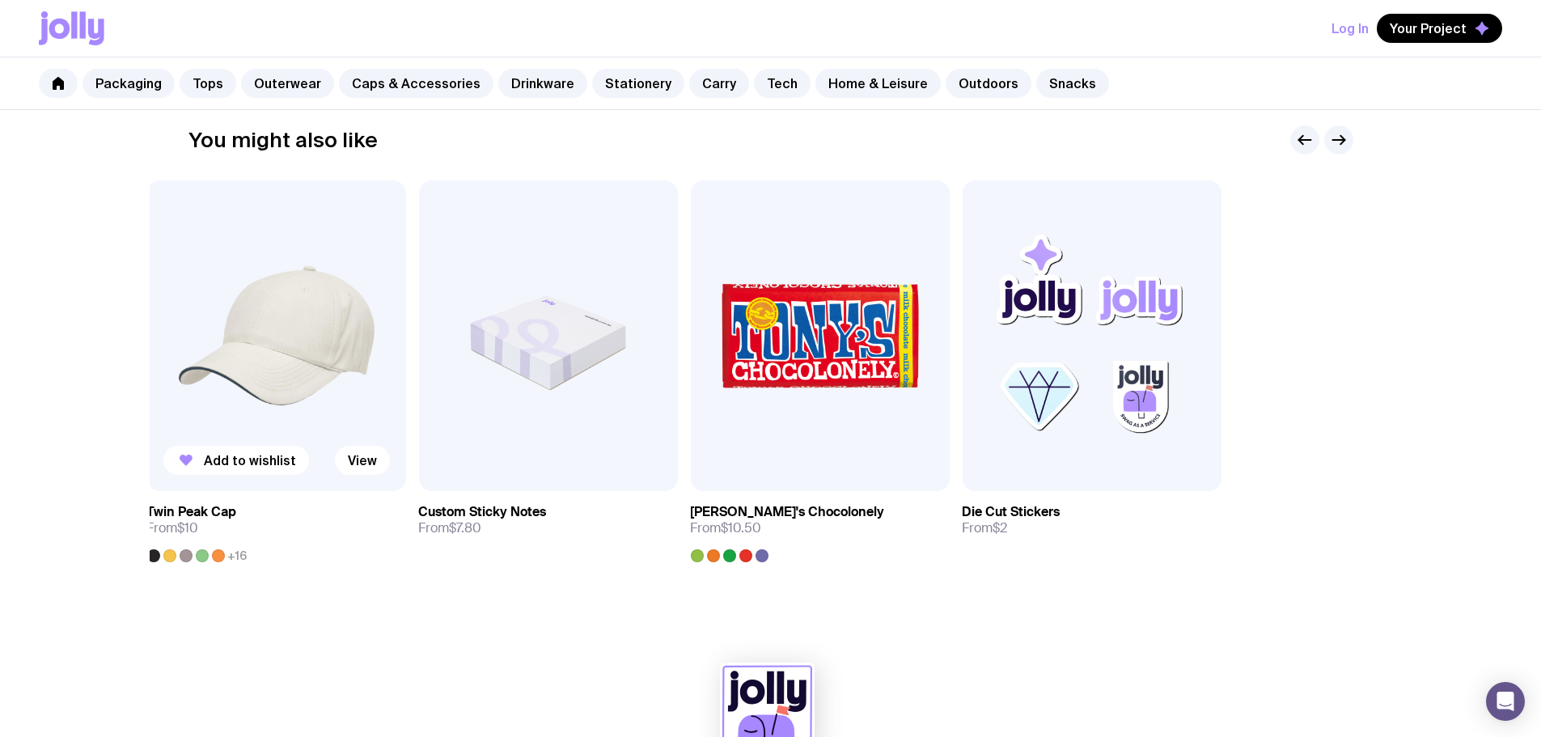
drag, startPoint x: 1211, startPoint y: 428, endPoint x: 169, endPoint y: 439, distance: 1041.7
click at [169, 439] on img at bounding box center [275, 335] width 259 height 311
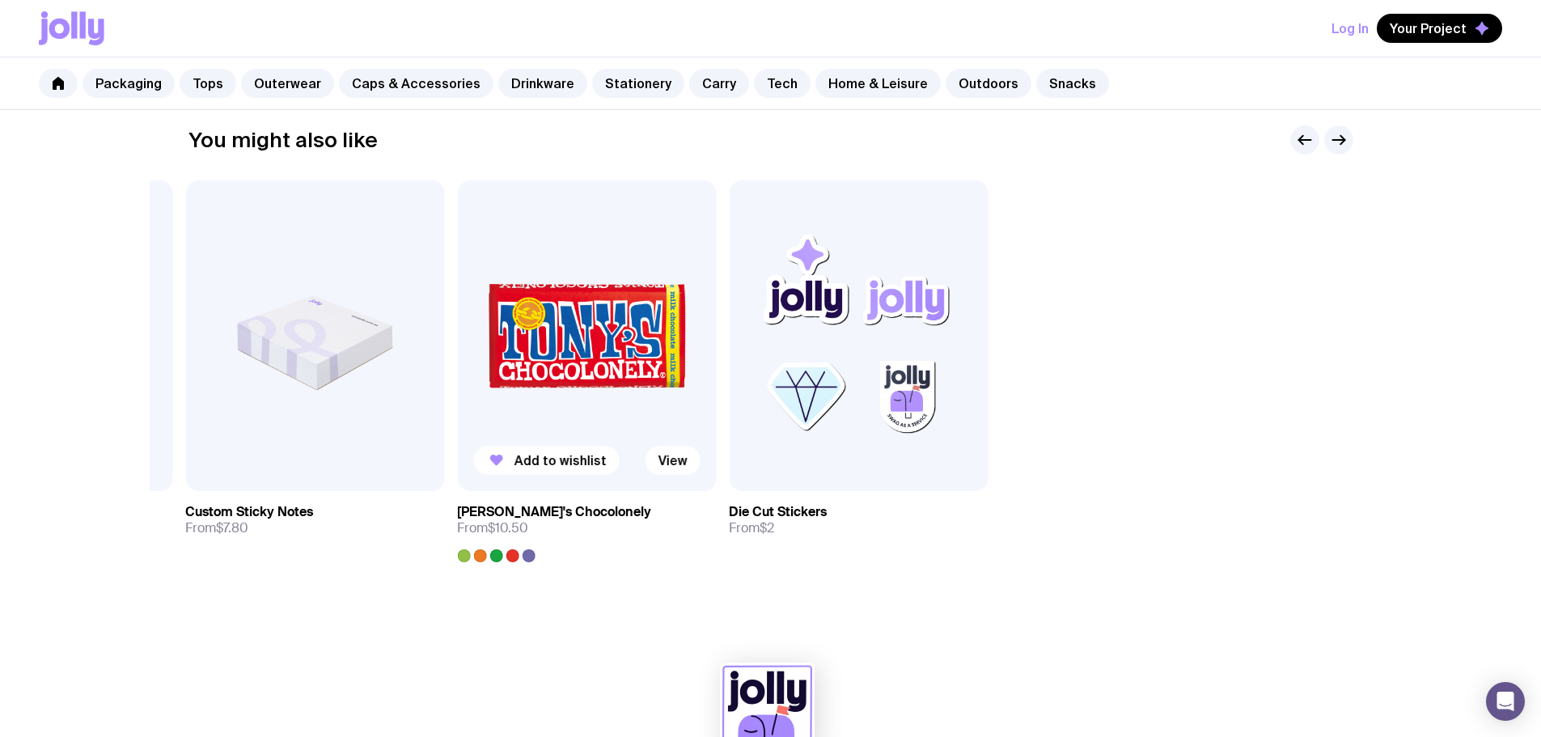
drag, startPoint x: 1195, startPoint y: 349, endPoint x: 543, endPoint y: 368, distance: 651.3
click at [543, 368] on div "Add to wishlist View Desk Mat From $14 Add to wishlist View CamelBak Vacuum Ins…" at bounding box center [770, 371] width 1165 height 382
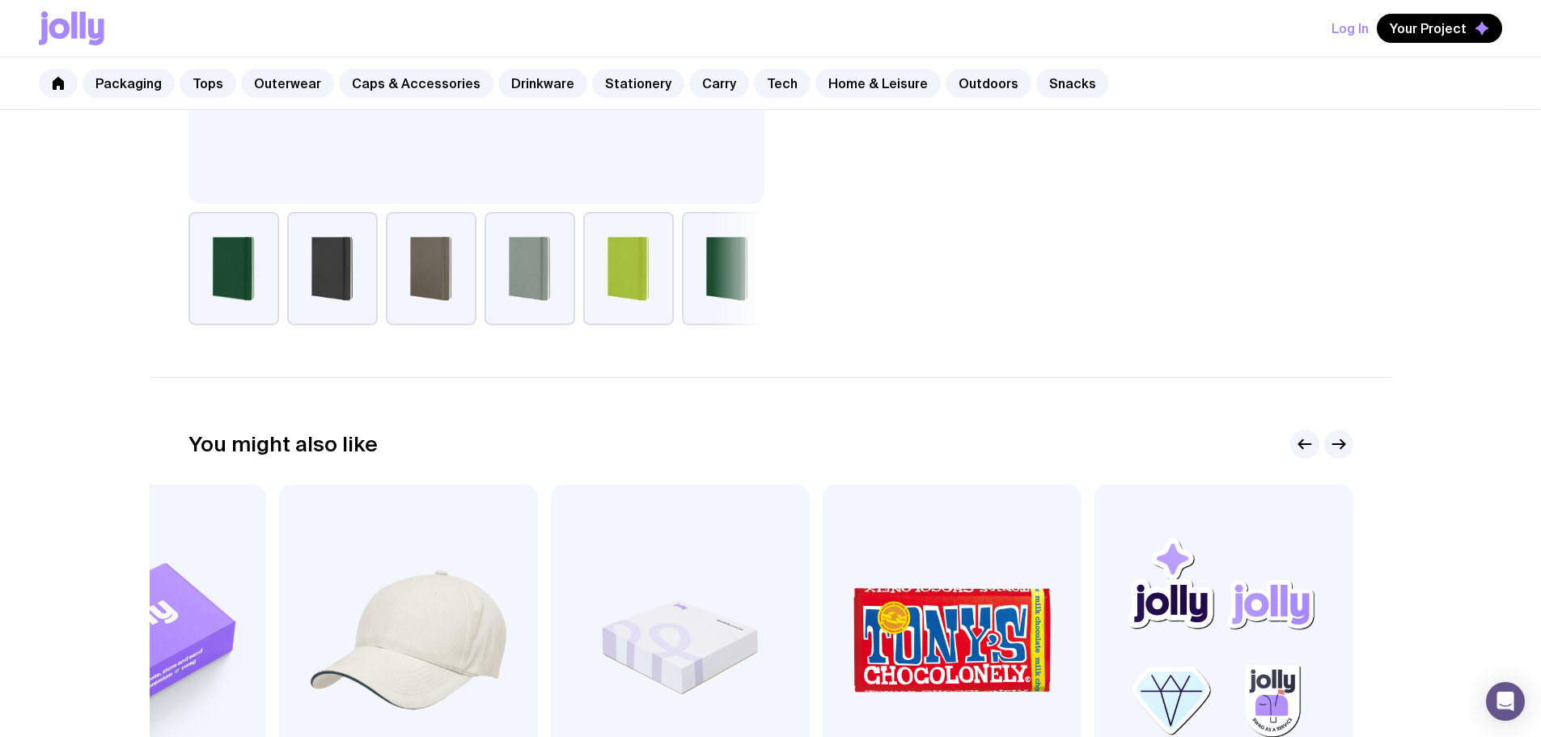
scroll to position [280, 0]
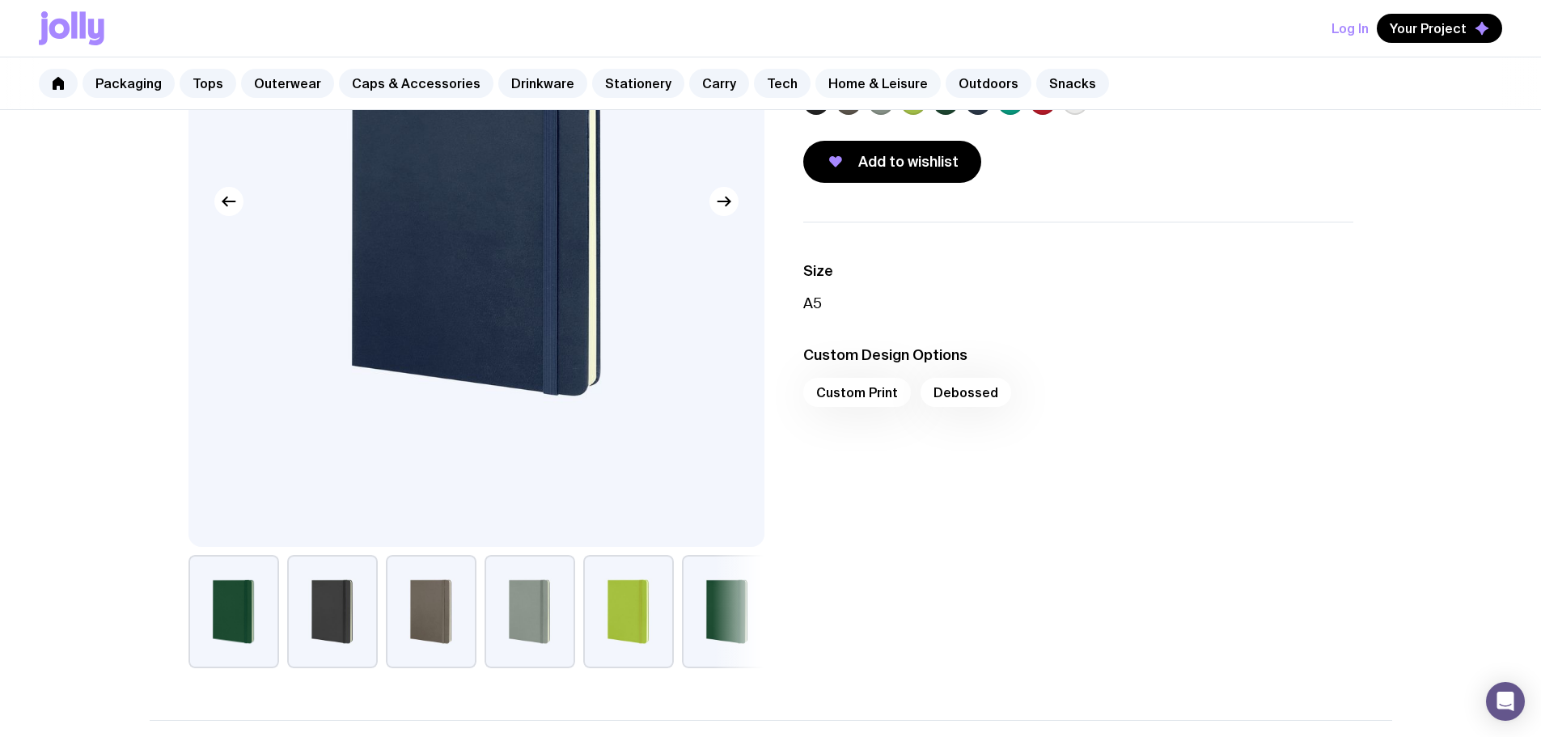
click at [880, 78] on link "Home & Leisure" at bounding box center [877, 83] width 125 height 29
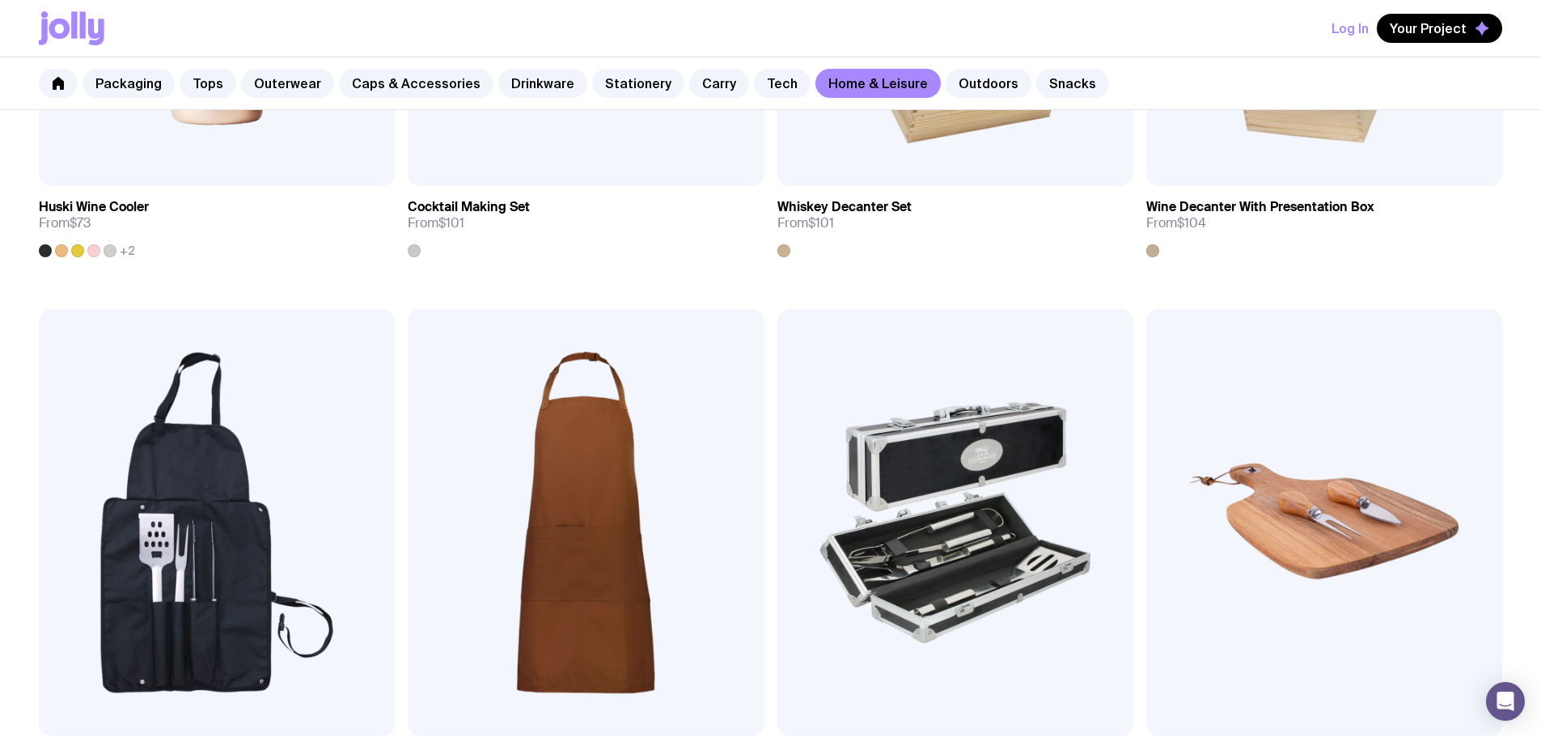
drag, startPoint x: 689, startPoint y: 318, endPoint x: 663, endPoint y: 329, distance: 28.2
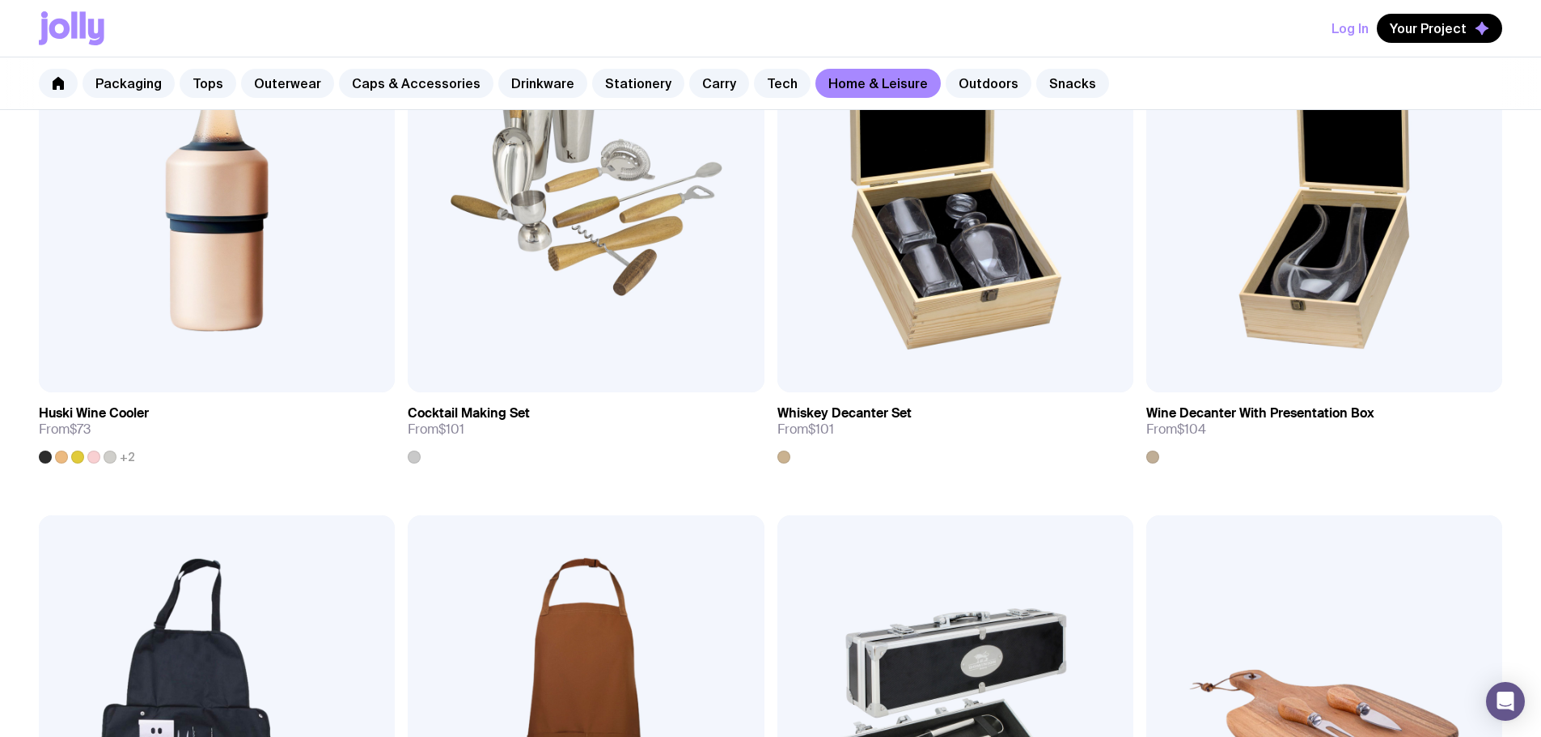
scroll to position [890, 0]
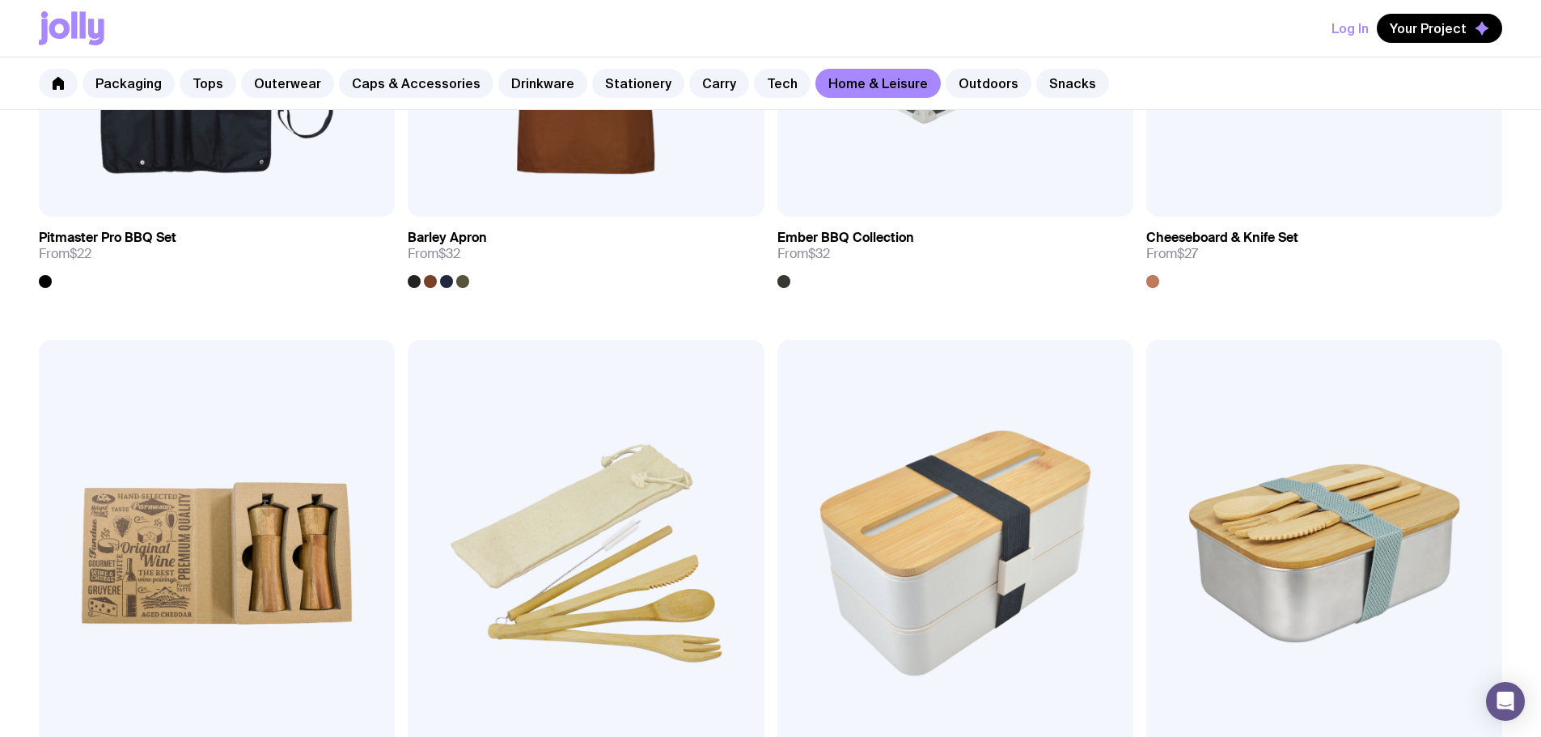
scroll to position [1698, 0]
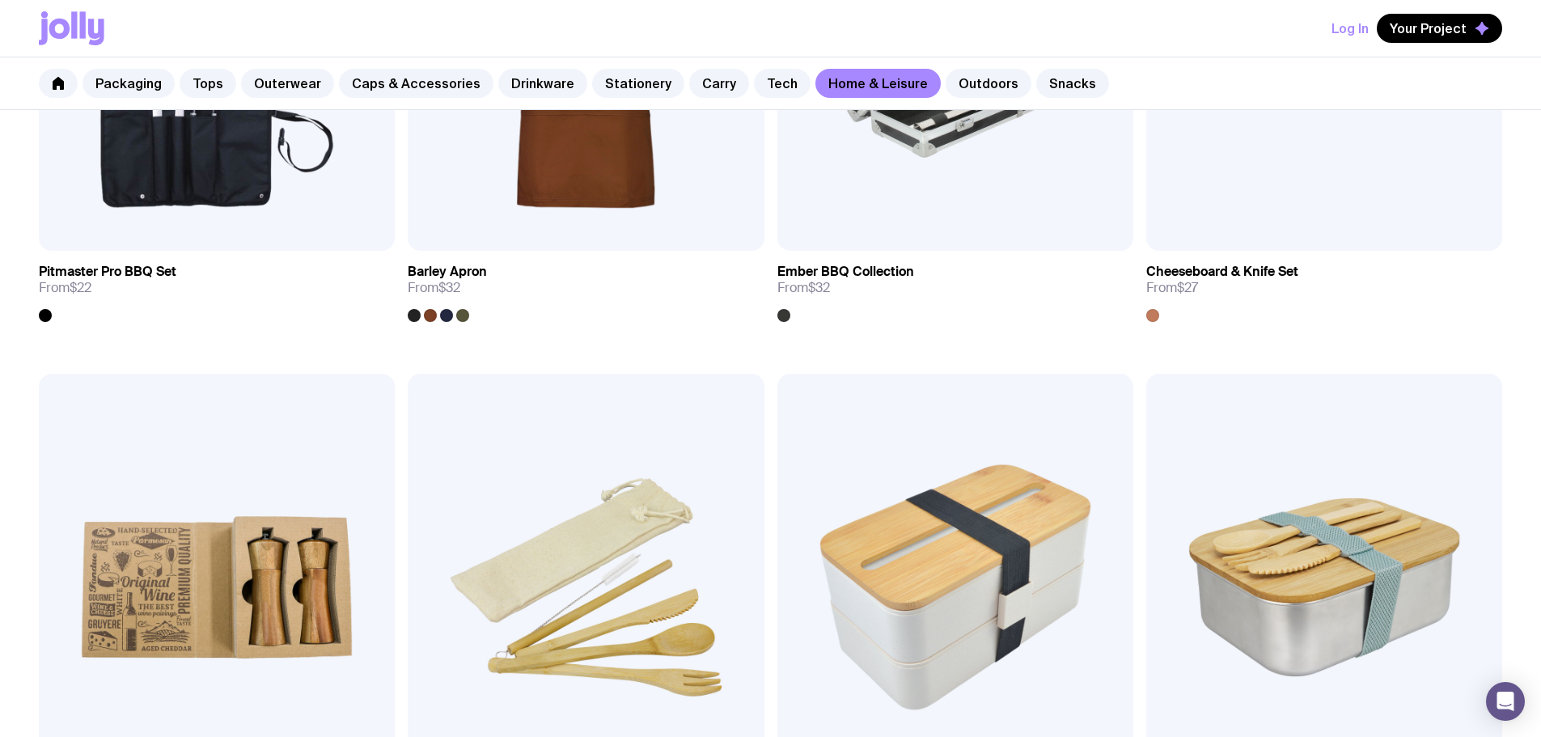
drag, startPoint x: 1447, startPoint y: 365, endPoint x: 1340, endPoint y: 69, distance: 314.7
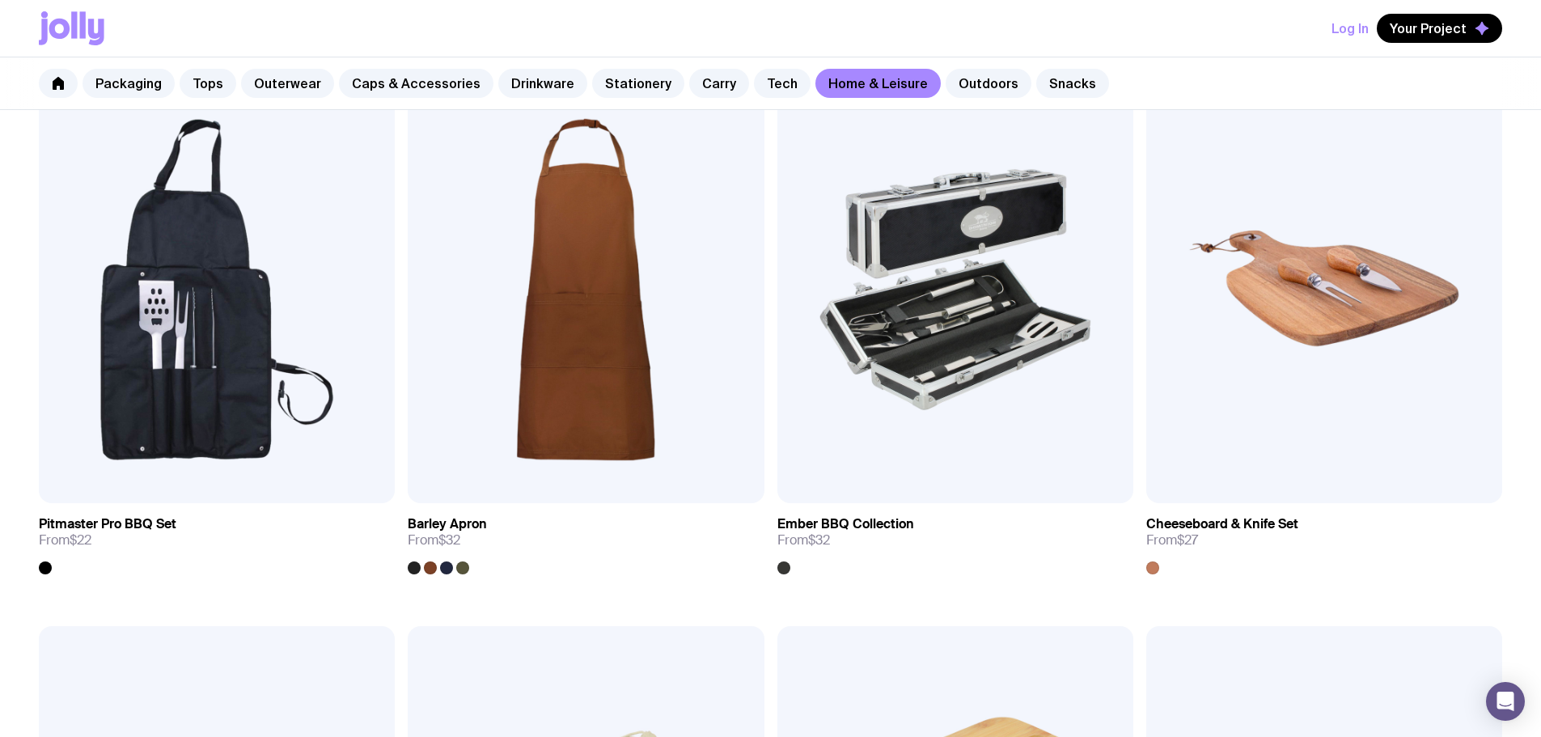
scroll to position [0, 0]
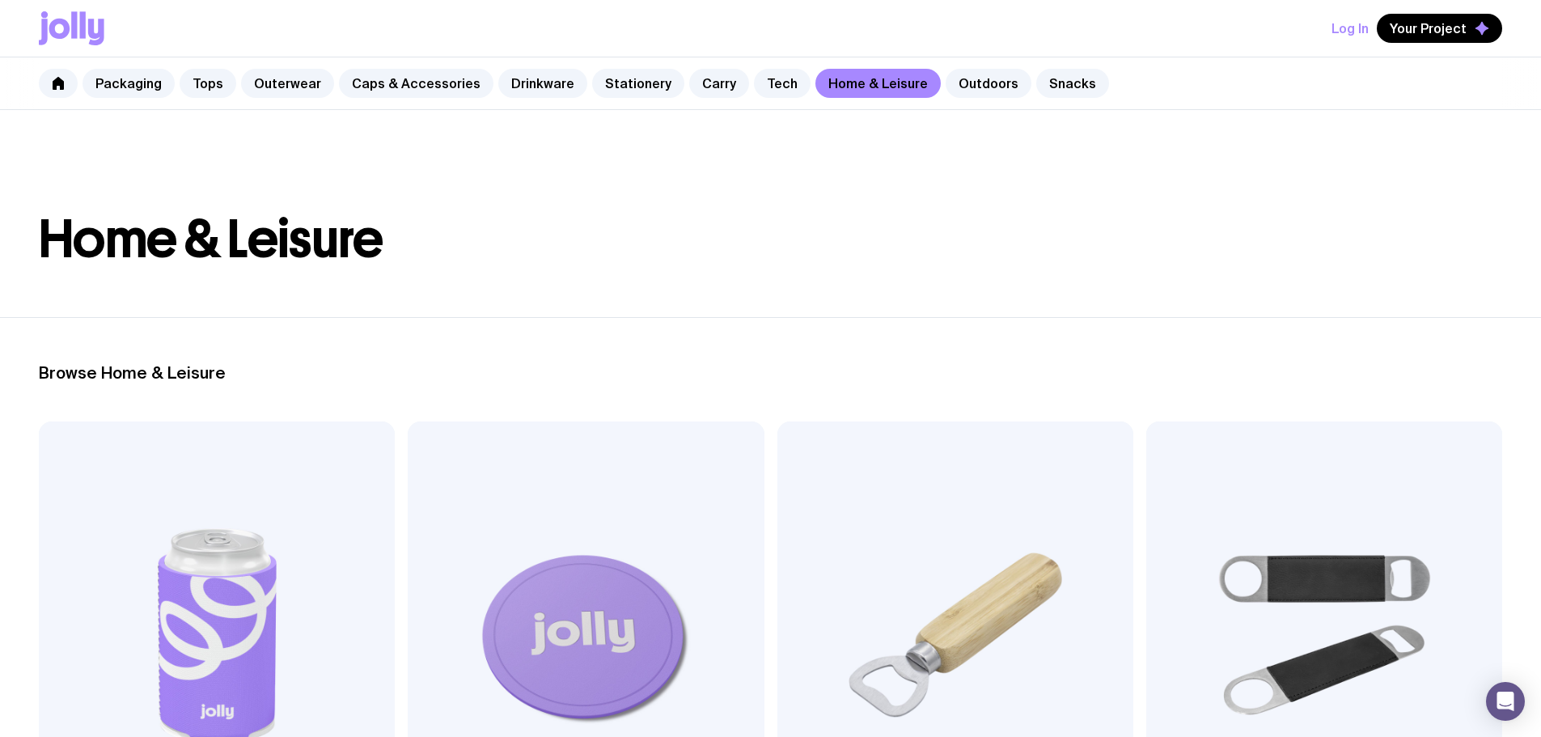
drag, startPoint x: 1514, startPoint y: 295, endPoint x: 1476, endPoint y: 62, distance: 236.0
click at [953, 87] on link "Outdoors" at bounding box center [988, 83] width 86 height 29
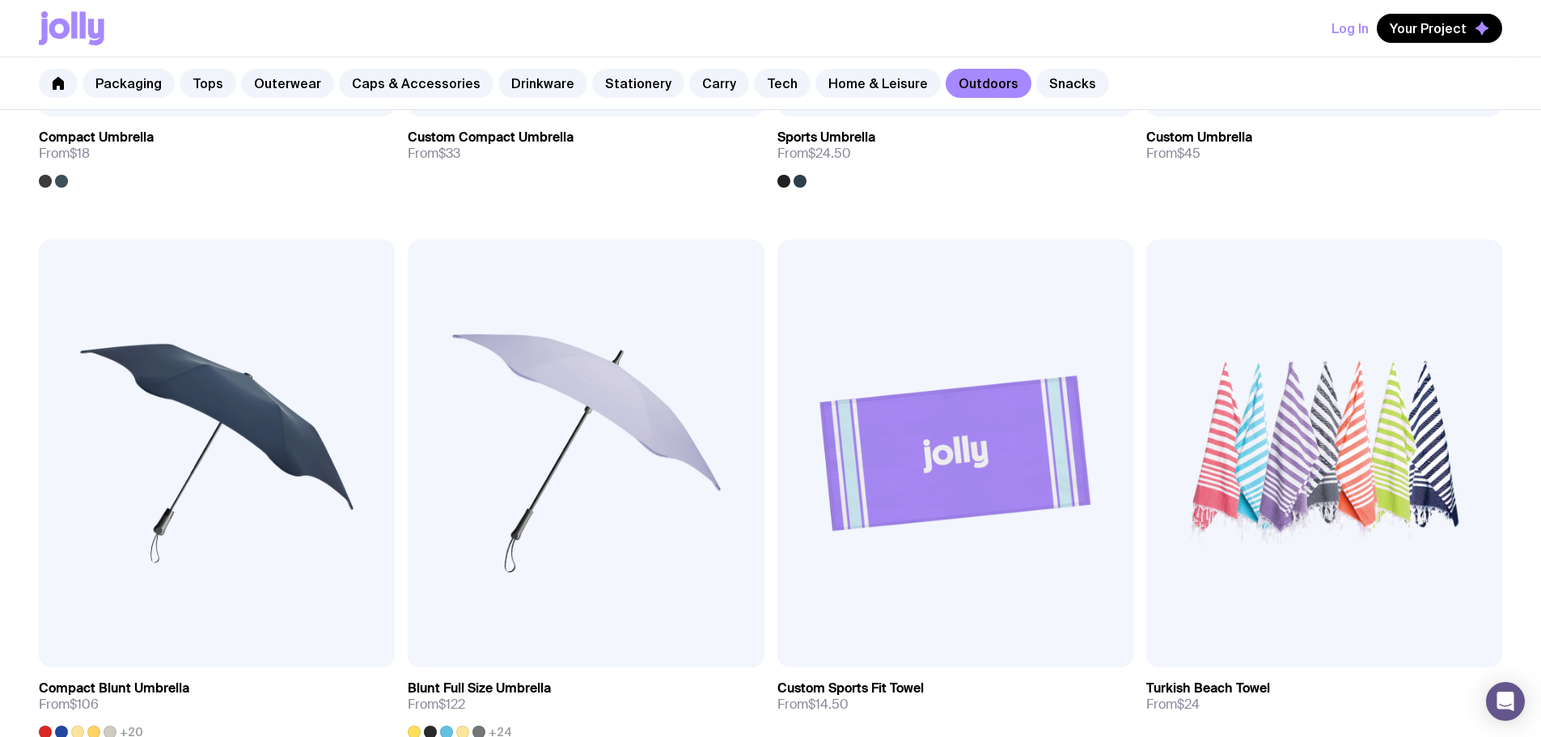
scroll to position [709, 0]
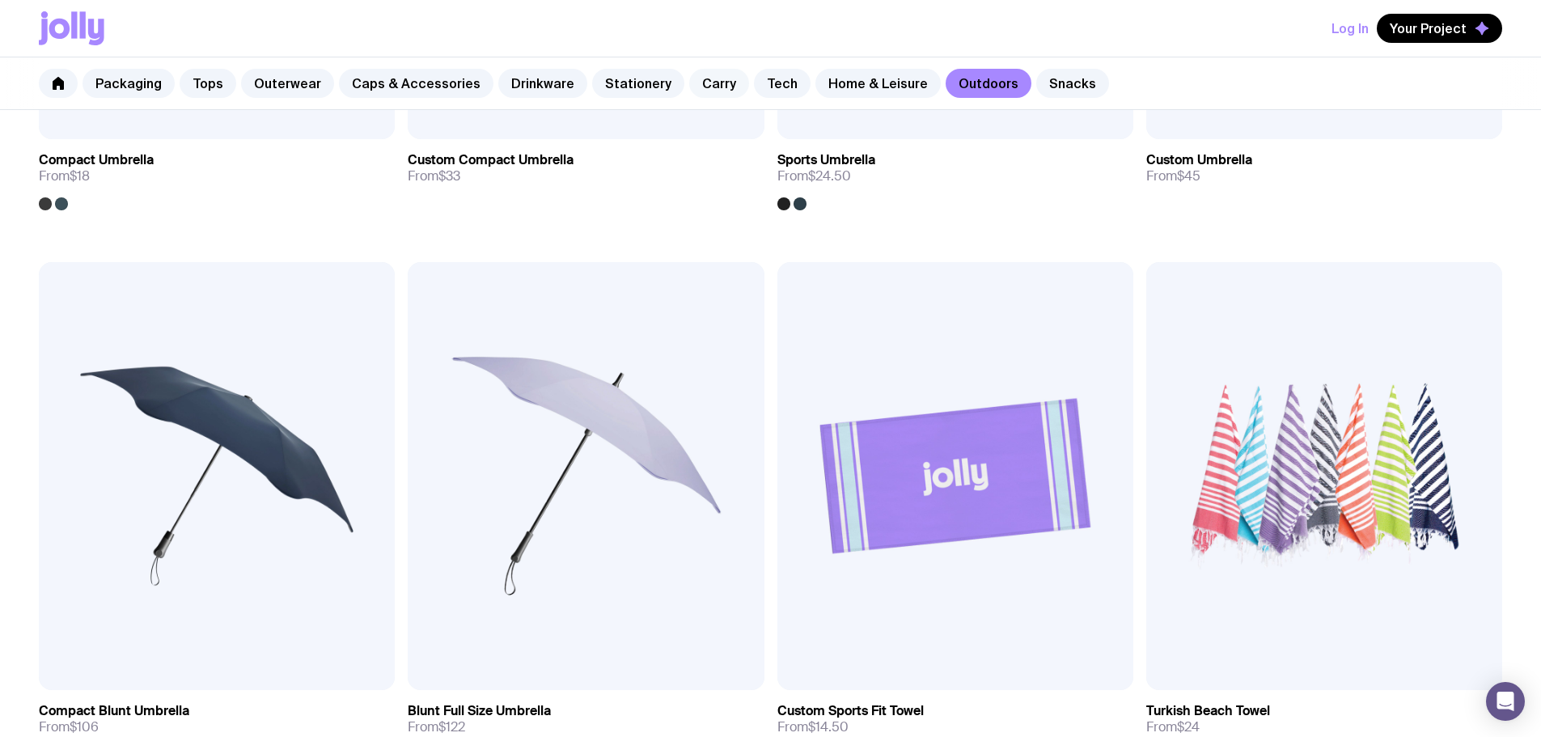
click at [701, 87] on link "Carry" at bounding box center [719, 83] width 60 height 29
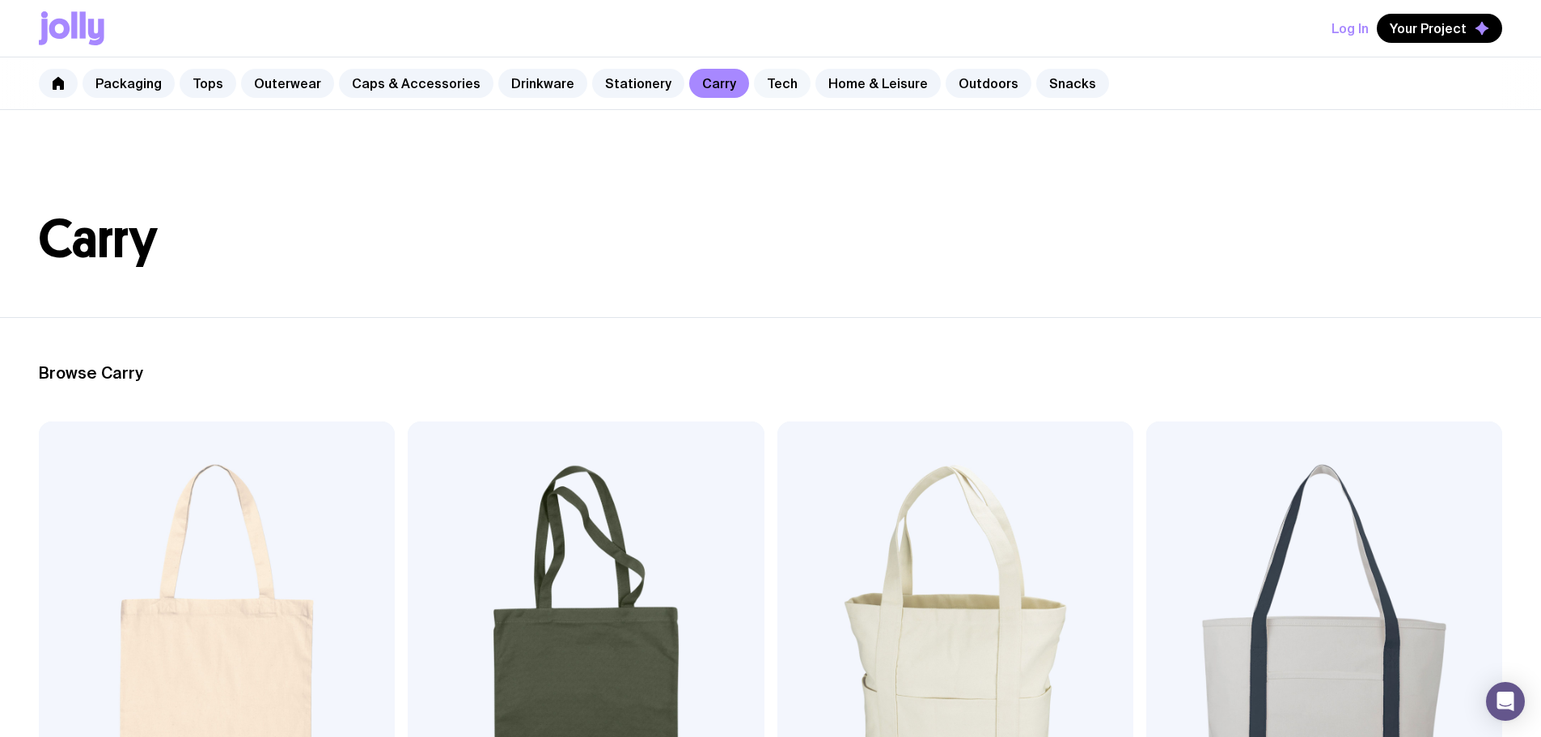
click at [754, 86] on link "Tech" at bounding box center [782, 83] width 57 height 29
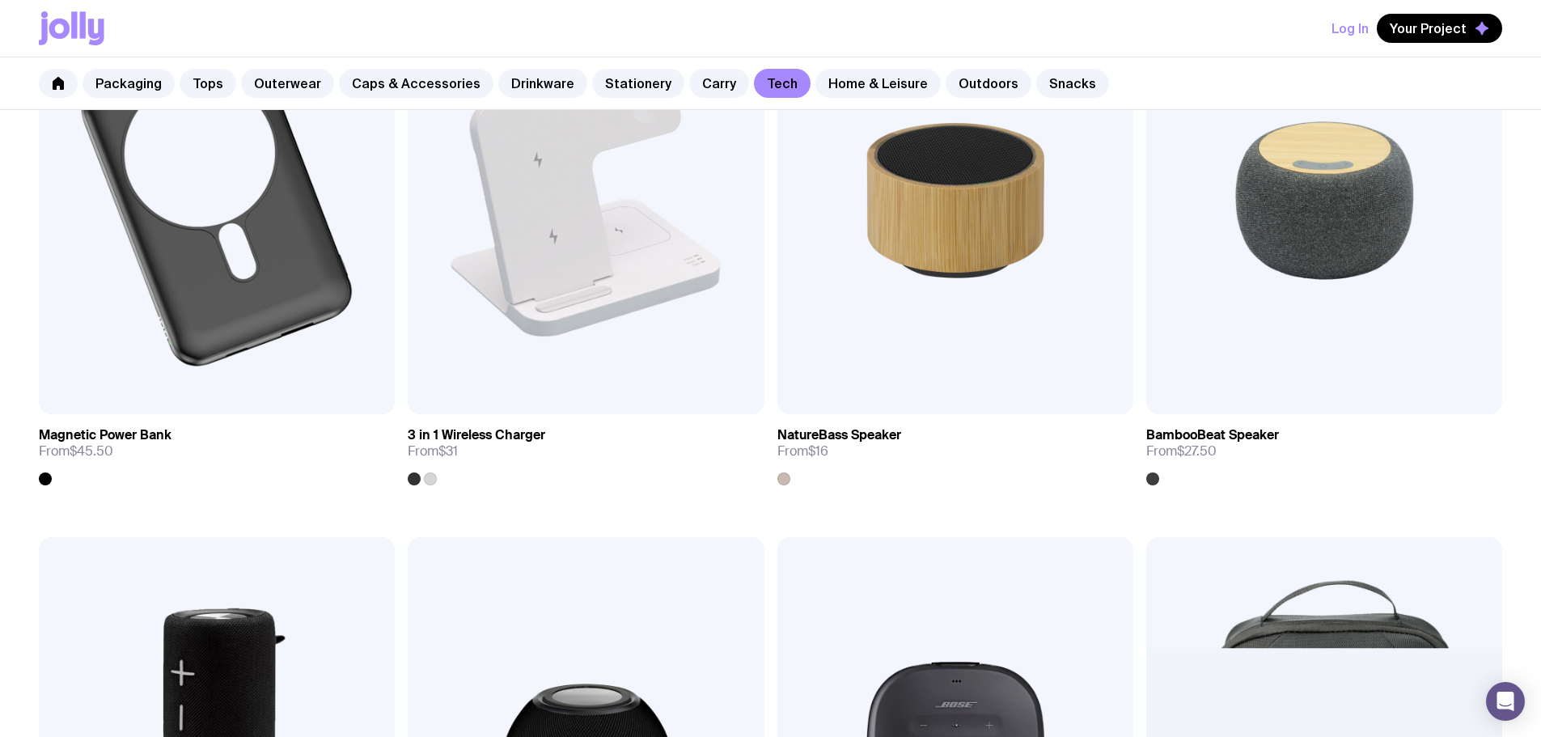
scroll to position [1537, 0]
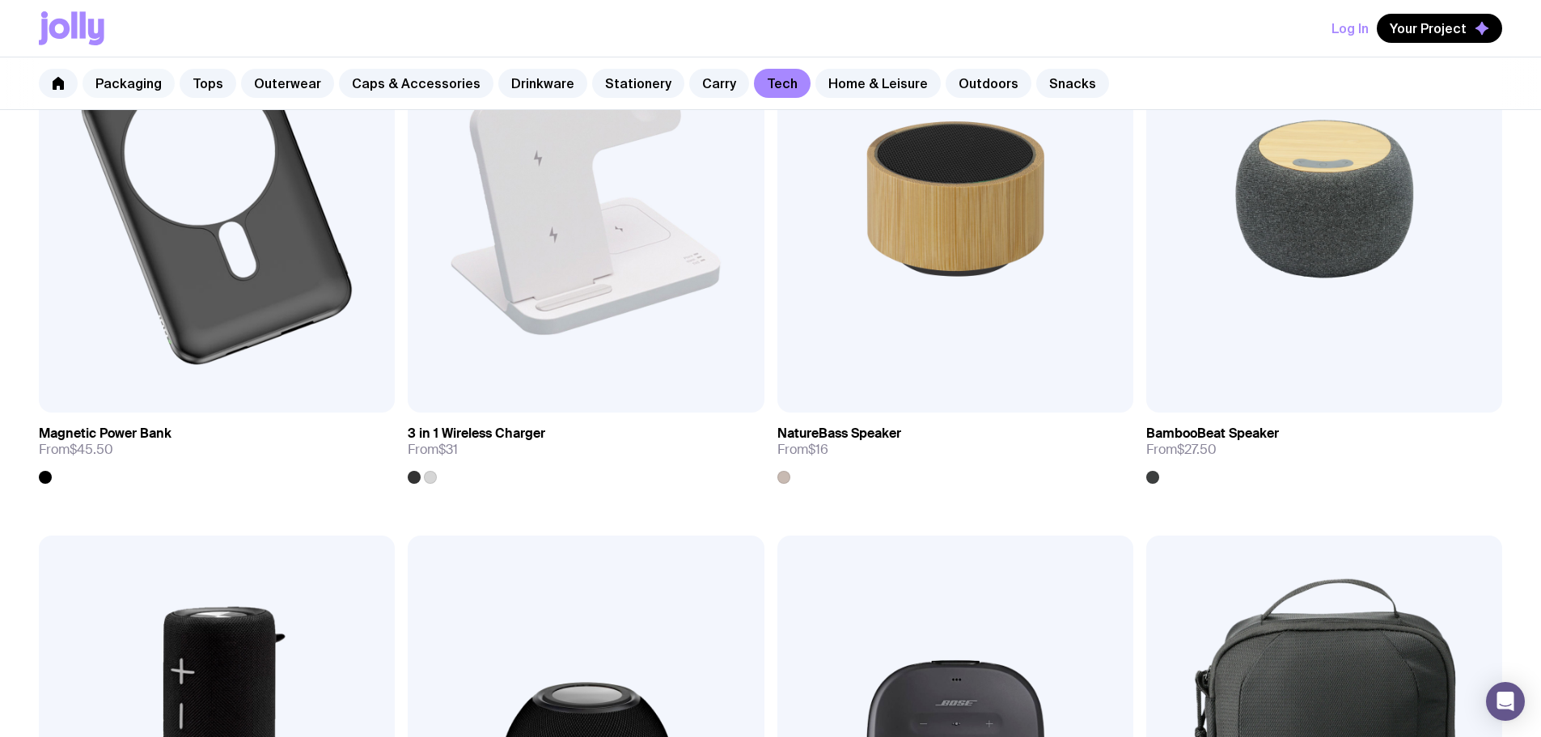
click at [153, 82] on link "Packaging" at bounding box center [128, 83] width 92 height 29
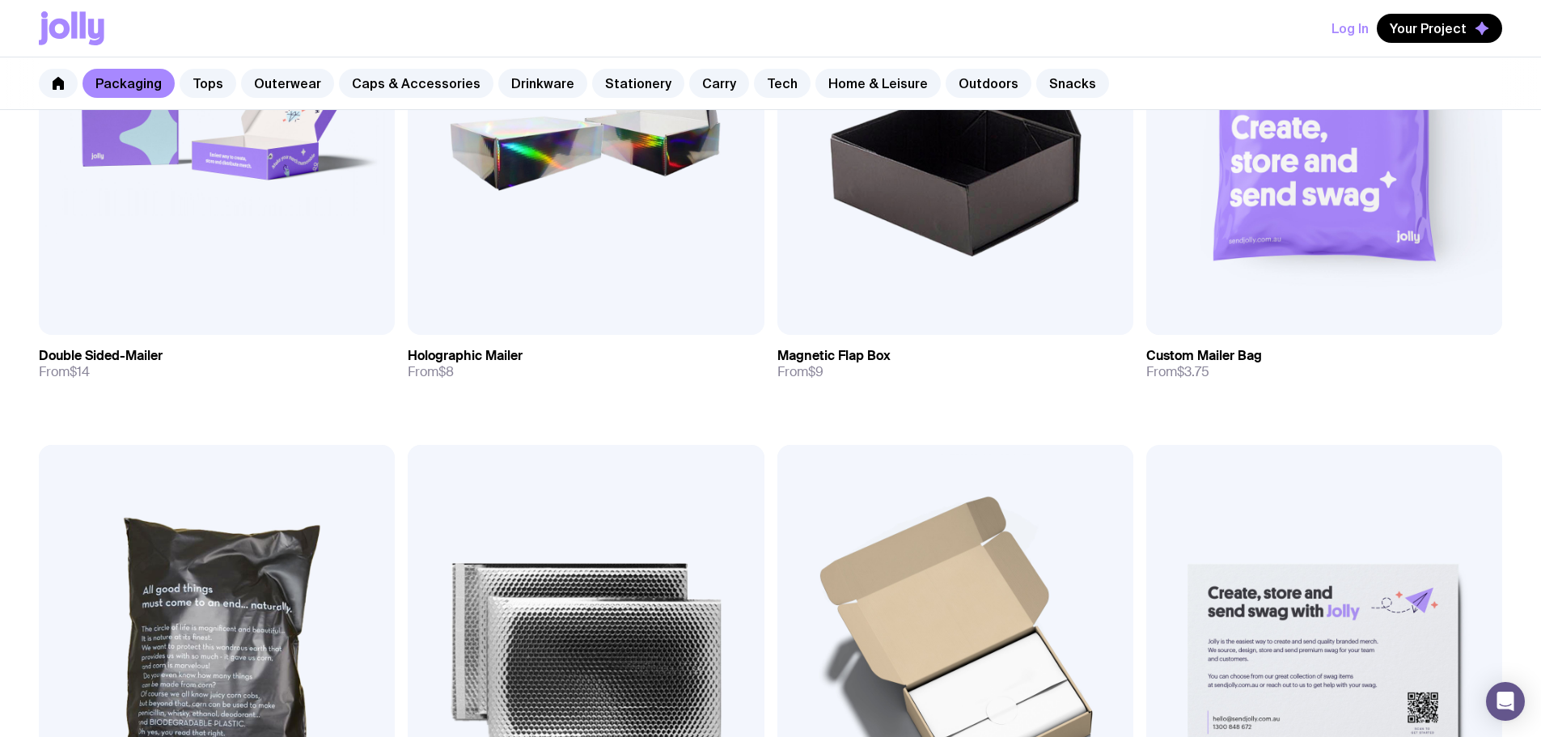
scroll to position [566, 0]
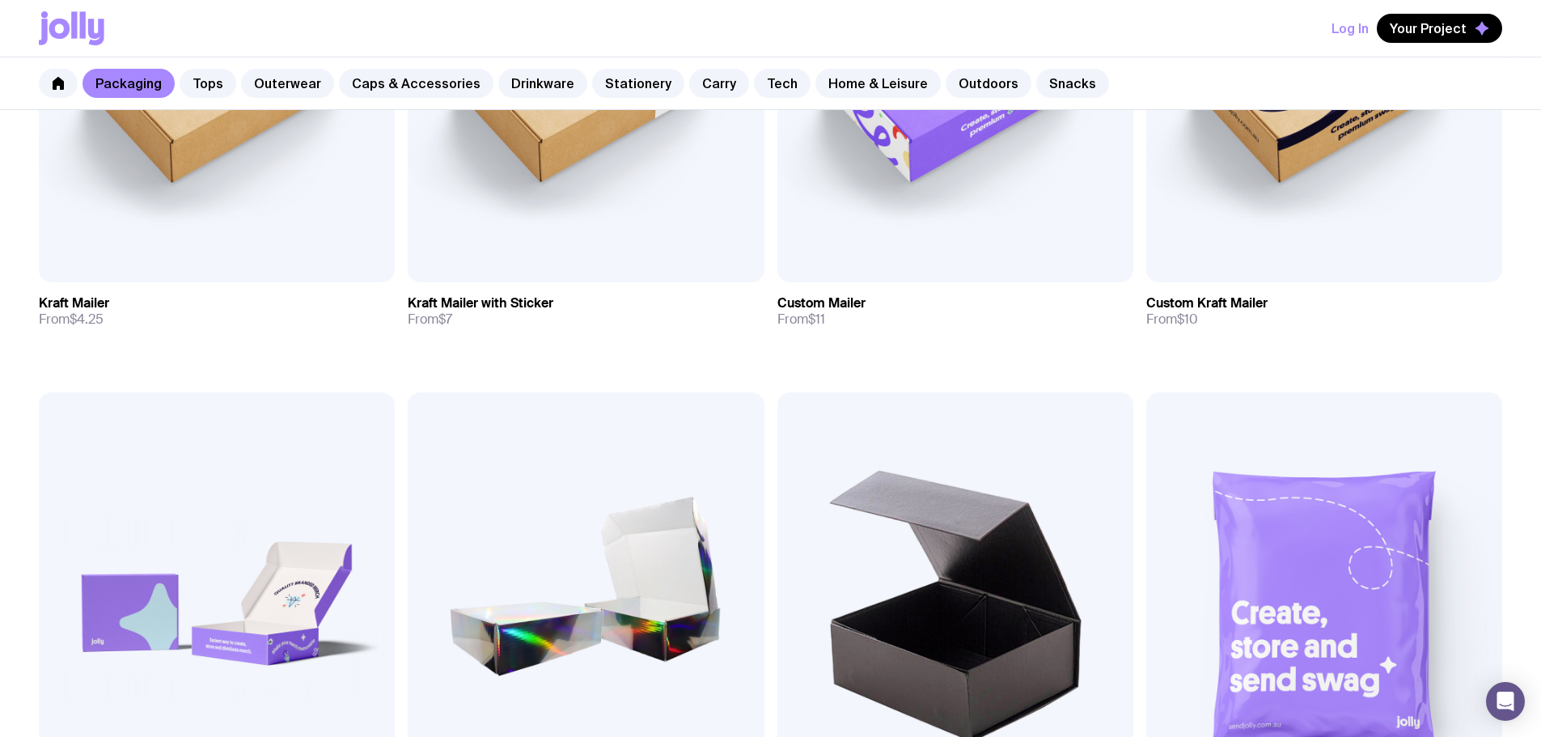
click at [777, 392] on img at bounding box center [955, 605] width 356 height 427
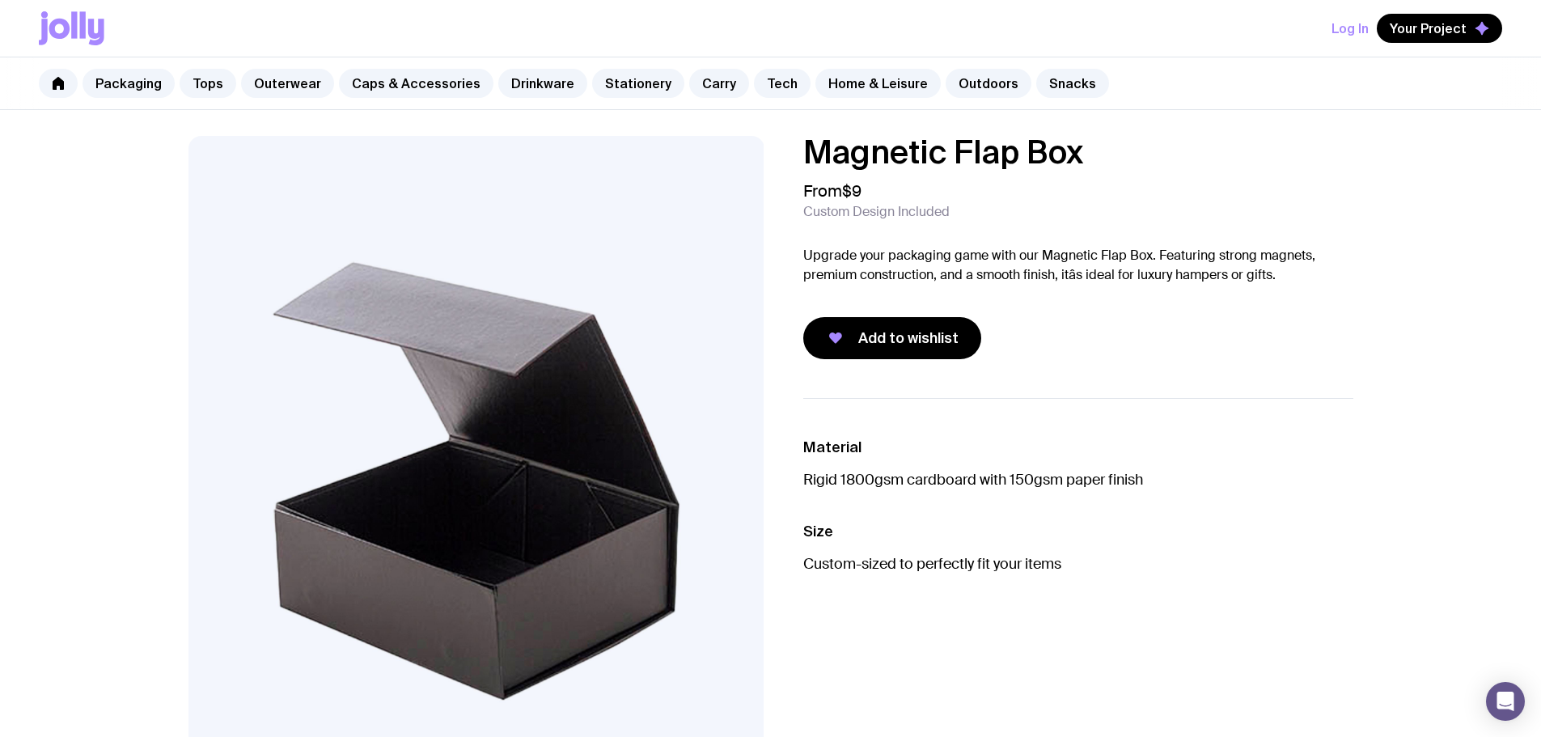
drag, startPoint x: 961, startPoint y: 484, endPoint x: 1251, endPoint y: 485, distance: 290.3
click at [1253, 485] on p "Rigid 1800gsm cardboard with 150gsm paper finish" at bounding box center [1078, 479] width 550 height 19
click at [1247, 488] on p "Rigid 1800gsm cardboard with 150gsm paper finish" at bounding box center [1078, 479] width 550 height 19
